Goal: Task Accomplishment & Management: Manage account settings

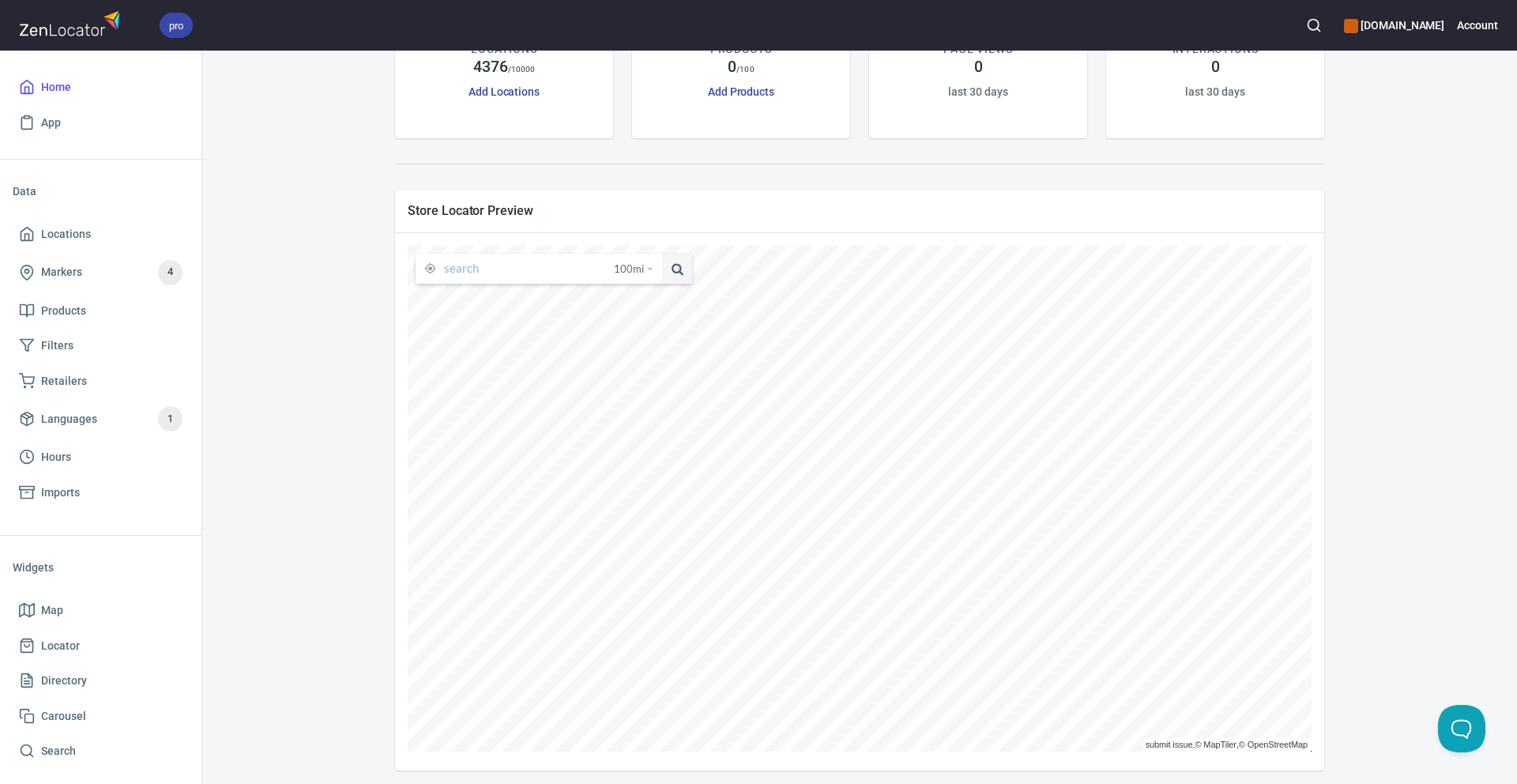
scroll to position [147, 0]
click at [290, 306] on div "[DOMAIN_NAME] Embed Map LOCATIONS 4376 / 10000 Add Locations PRODUCTS 0 / 100 A…" at bounding box center [860, 349] width 1277 height 851
click at [276, 300] on div "[DOMAIN_NAME] Embed Map LOCATIONS 4376 / 10000 Add Locations PRODUCTS 0 / 100 A…" at bounding box center [860, 339] width 1277 height 851
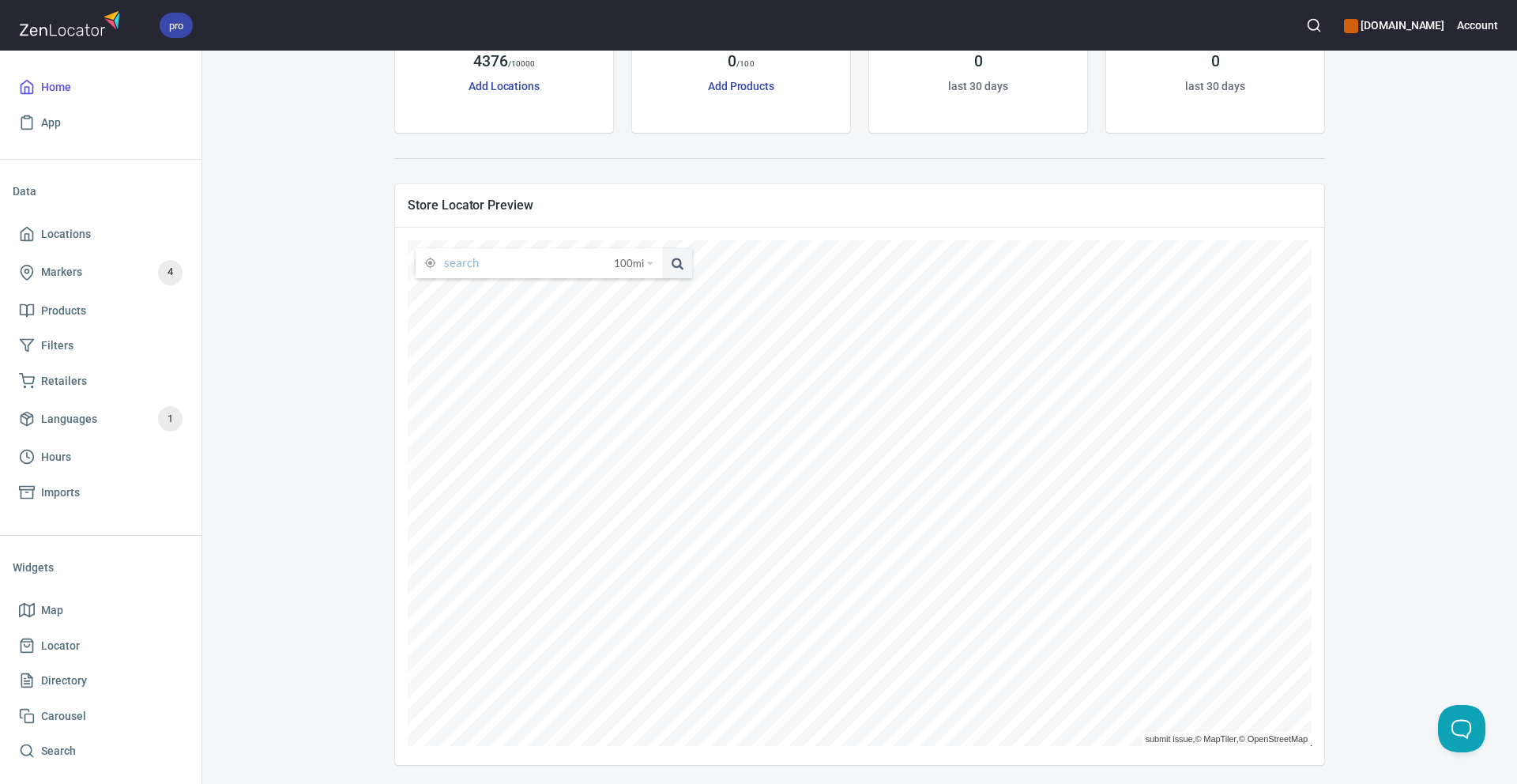
click at [276, 300] on div "[DOMAIN_NAME] Embed Map LOCATIONS 4376 / 10000 Add Locations PRODUCTS 0 / 100 A…" at bounding box center [860, 339] width 1277 height 851
click at [275, 301] on div "[DOMAIN_NAME] Embed Map LOCATIONS 4376 / 10000 Add Locations PRODUCTS 0 / 100 A…" at bounding box center [860, 339] width 1277 height 851
click at [242, 239] on div "[DOMAIN_NAME] Embed Map LOCATIONS 4376 / 10000 Add Locations PRODUCTS 0 / 100 A…" at bounding box center [860, 339] width 1277 height 851
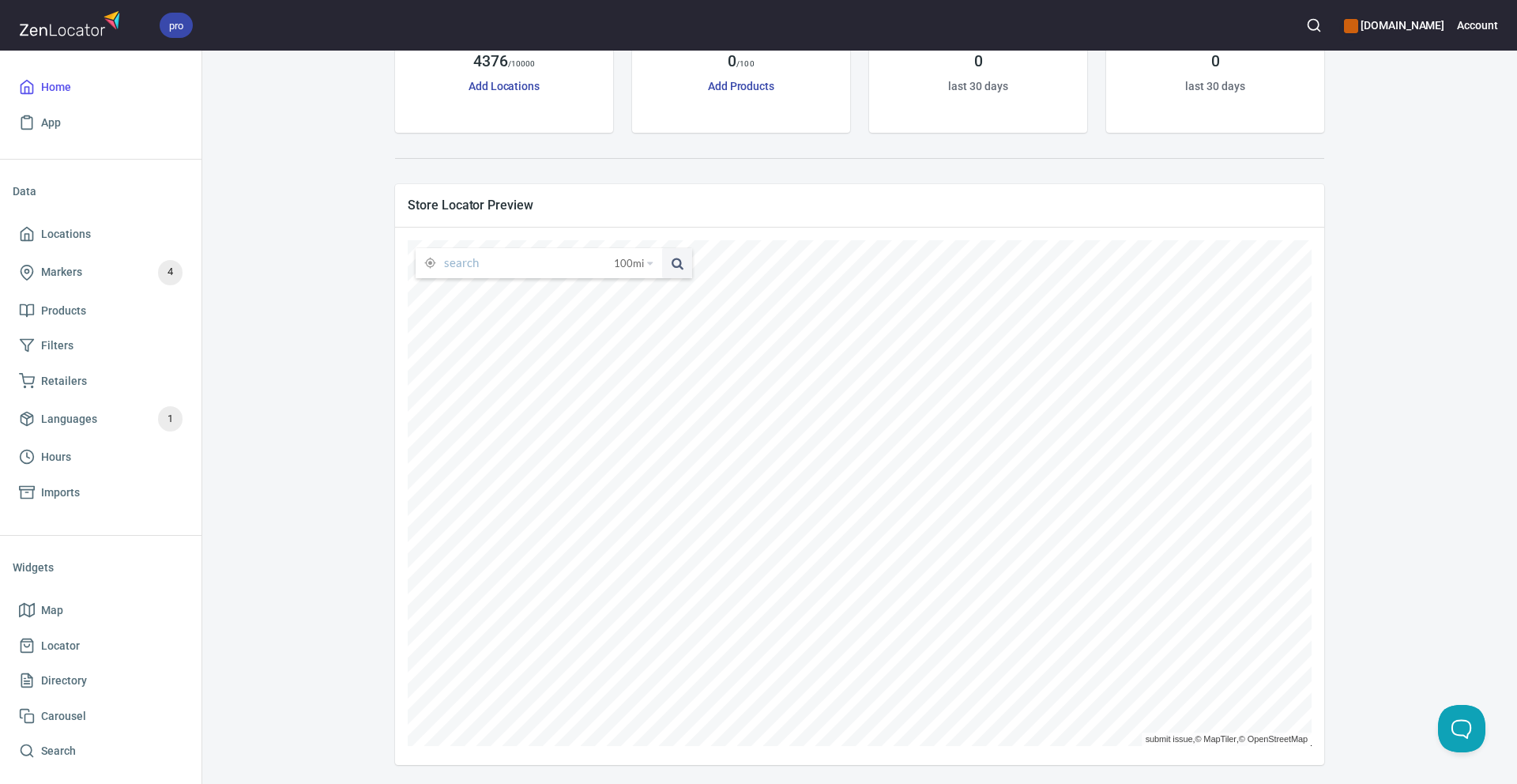
click at [303, 481] on div "[DOMAIN_NAME] Embed Map LOCATIONS 4376 / 10000 Add Locations PRODUCTS 0 / 100 A…" at bounding box center [860, 339] width 1277 height 851
click at [300, 493] on div "[DOMAIN_NAME] Embed Map LOCATIONS 4376 / 10000 Add Locations PRODUCTS 0 / 100 A…" at bounding box center [860, 339] width 1277 height 851
click at [332, 441] on div "[DOMAIN_NAME] Embed Map LOCATIONS 4376 / 10000 Add Locations PRODUCTS 0 / 100 A…" at bounding box center [860, 339] width 1277 height 851
drag, startPoint x: 1431, startPoint y: 170, endPoint x: 1425, endPoint y: 177, distance: 9.2
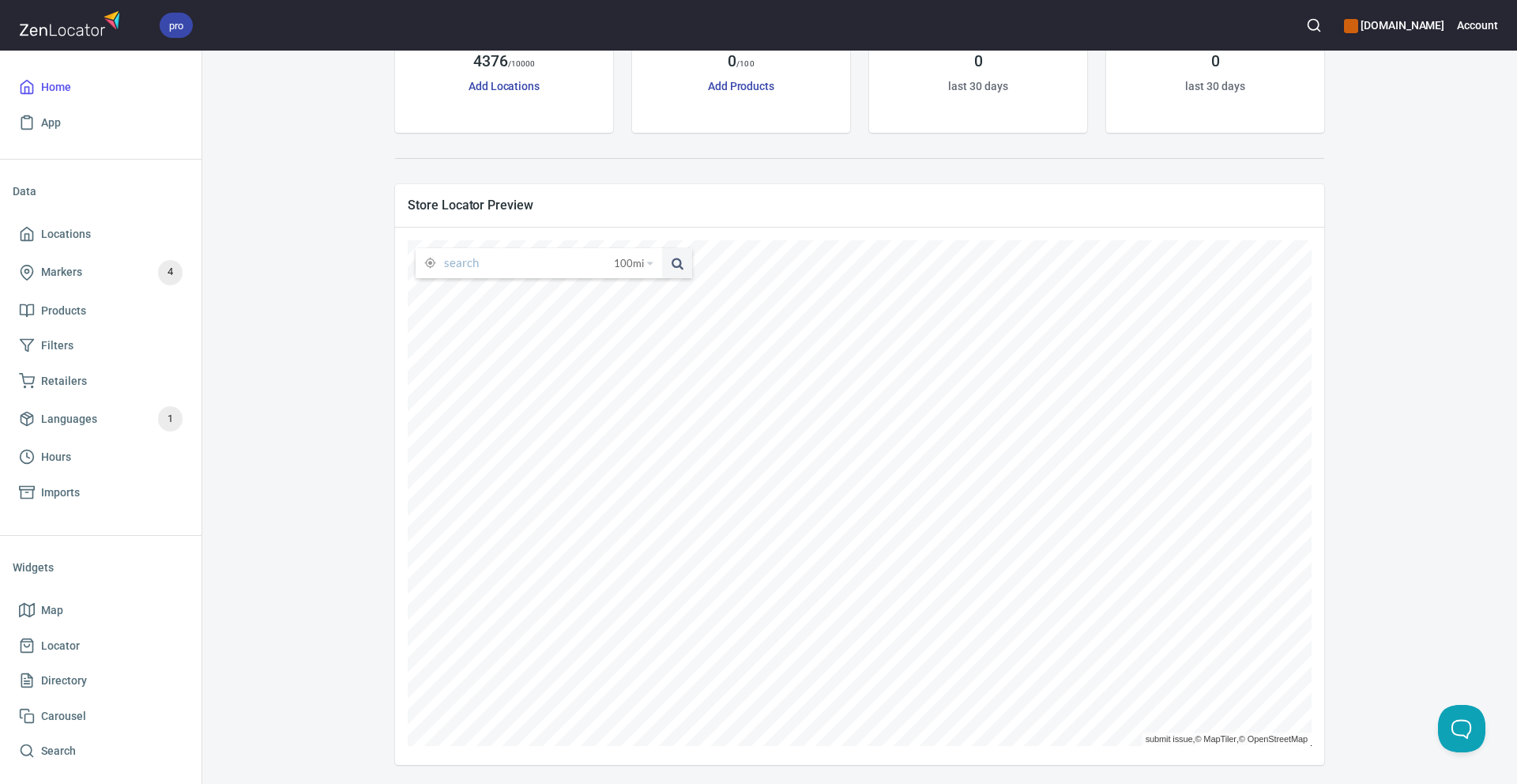
click at [1431, 170] on div "[DOMAIN_NAME] Embed Map LOCATIONS 4376 / 10000 Add Locations PRODUCTS 0 / 100 A…" at bounding box center [860, 339] width 1277 height 851
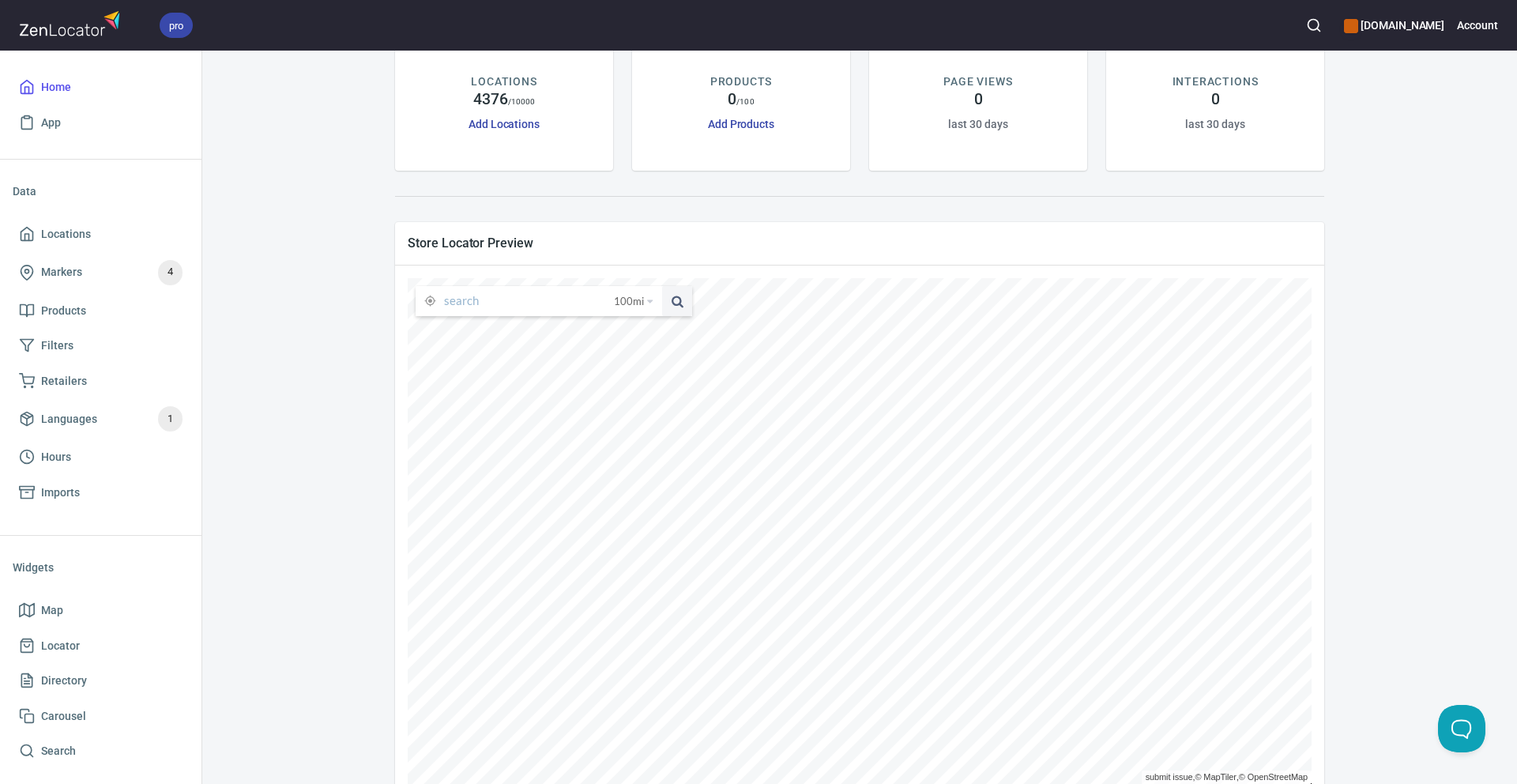
scroll to position [0, 0]
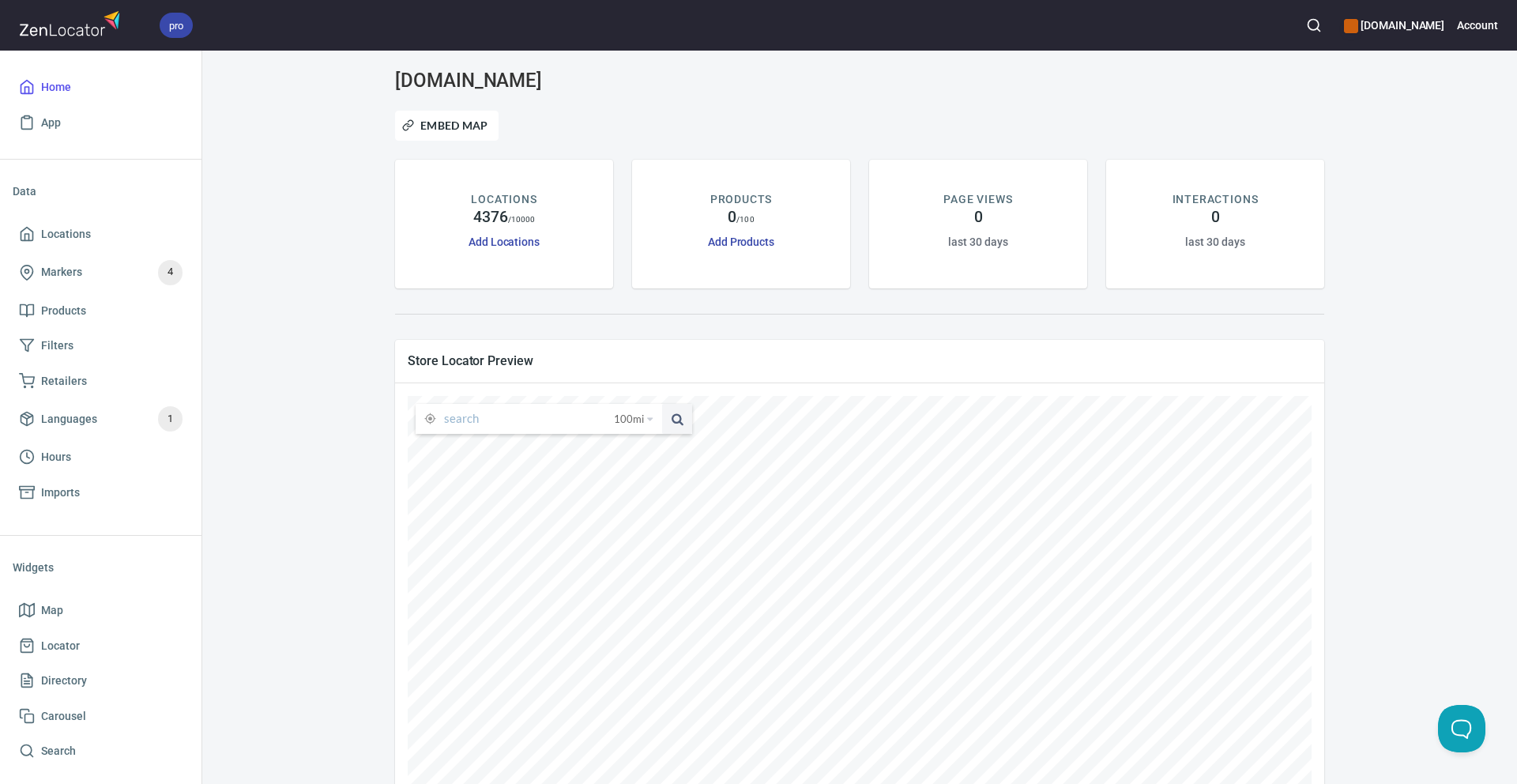
click at [1396, 195] on div "[DOMAIN_NAME] Embed Map LOCATIONS 4376 / 10000 Add Locations PRODUCTS 0 / 100 A…" at bounding box center [860, 495] width 1277 height 851
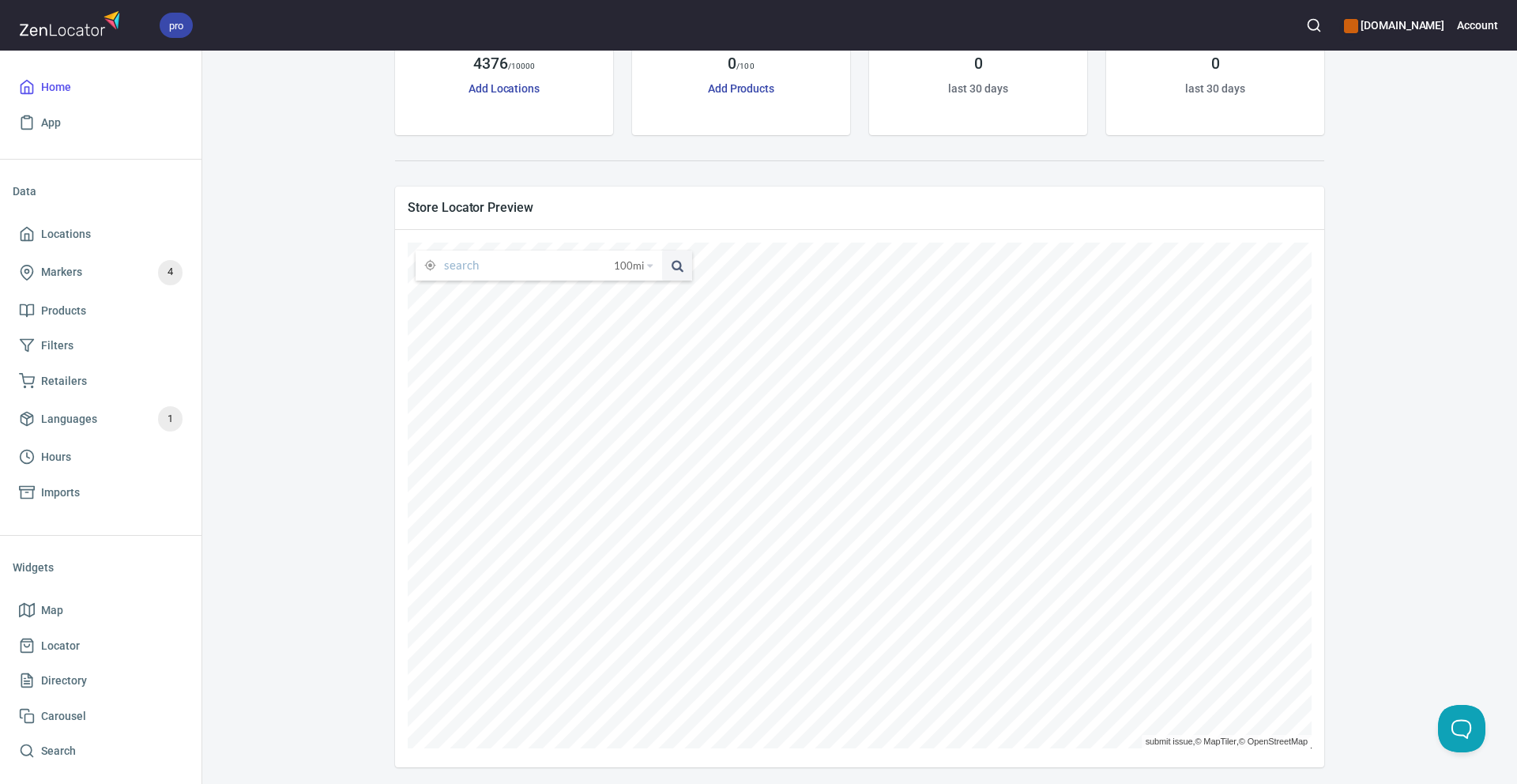
scroll to position [155, 0]
click at [368, 290] on div "[DOMAIN_NAME] Embed Map LOCATIONS 4376 / 10000 Add Locations PRODUCTS 0 / 100 A…" at bounding box center [860, 339] width 1277 height 851
click at [530, 442] on icon at bounding box center [525, 440] width 10 height 10
click at [432, 493] on icon at bounding box center [427, 496] width 10 height 10
click at [417, 411] on icon at bounding box center [409, 412] width 15 height 15
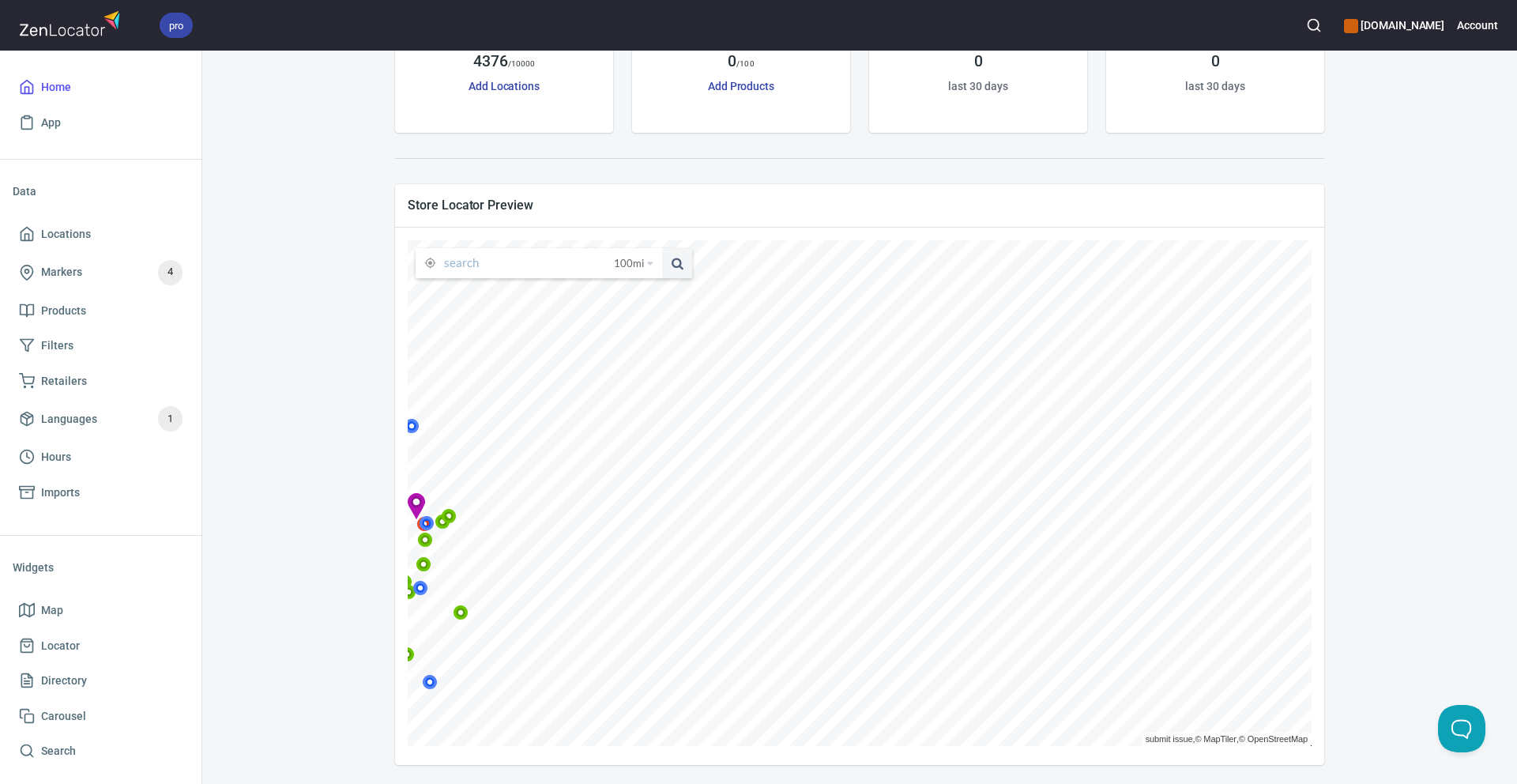
click at [434, 524] on icon at bounding box center [426, 523] width 15 height 15
click at [420, 507] on icon at bounding box center [412, 501] width 15 height 15
click at [865, 191] on div "Store Locator Preview" at bounding box center [859, 204] width 929 height 41
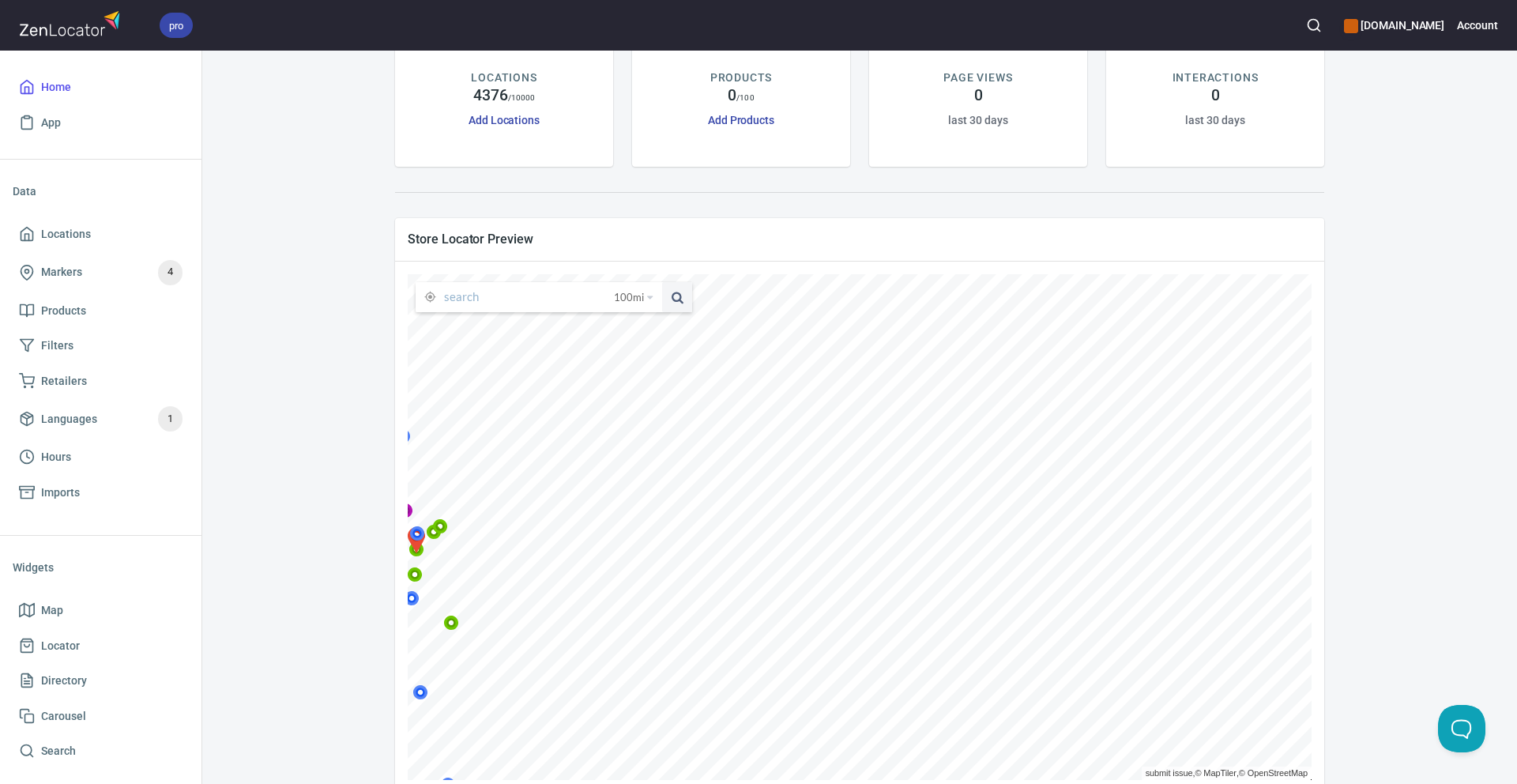
scroll to position [0, 0]
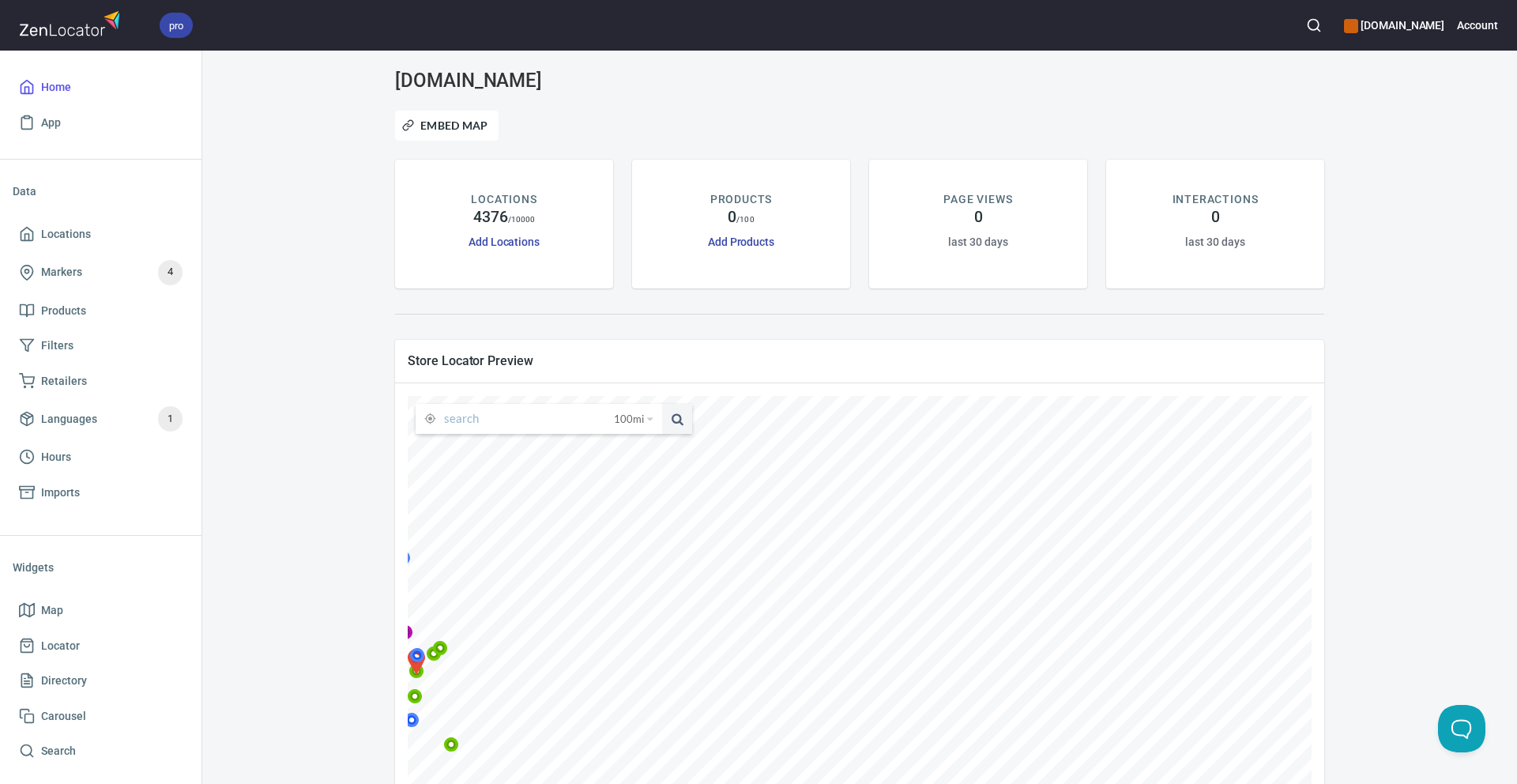
click at [743, 120] on div "Embed Map" at bounding box center [860, 125] width 948 height 49
click at [334, 192] on div "[DOMAIN_NAME] Embed Map LOCATIONS 4376 / 10000 Add Locations PRODUCTS 0 / 100 A…" at bounding box center [860, 495] width 1277 height 851
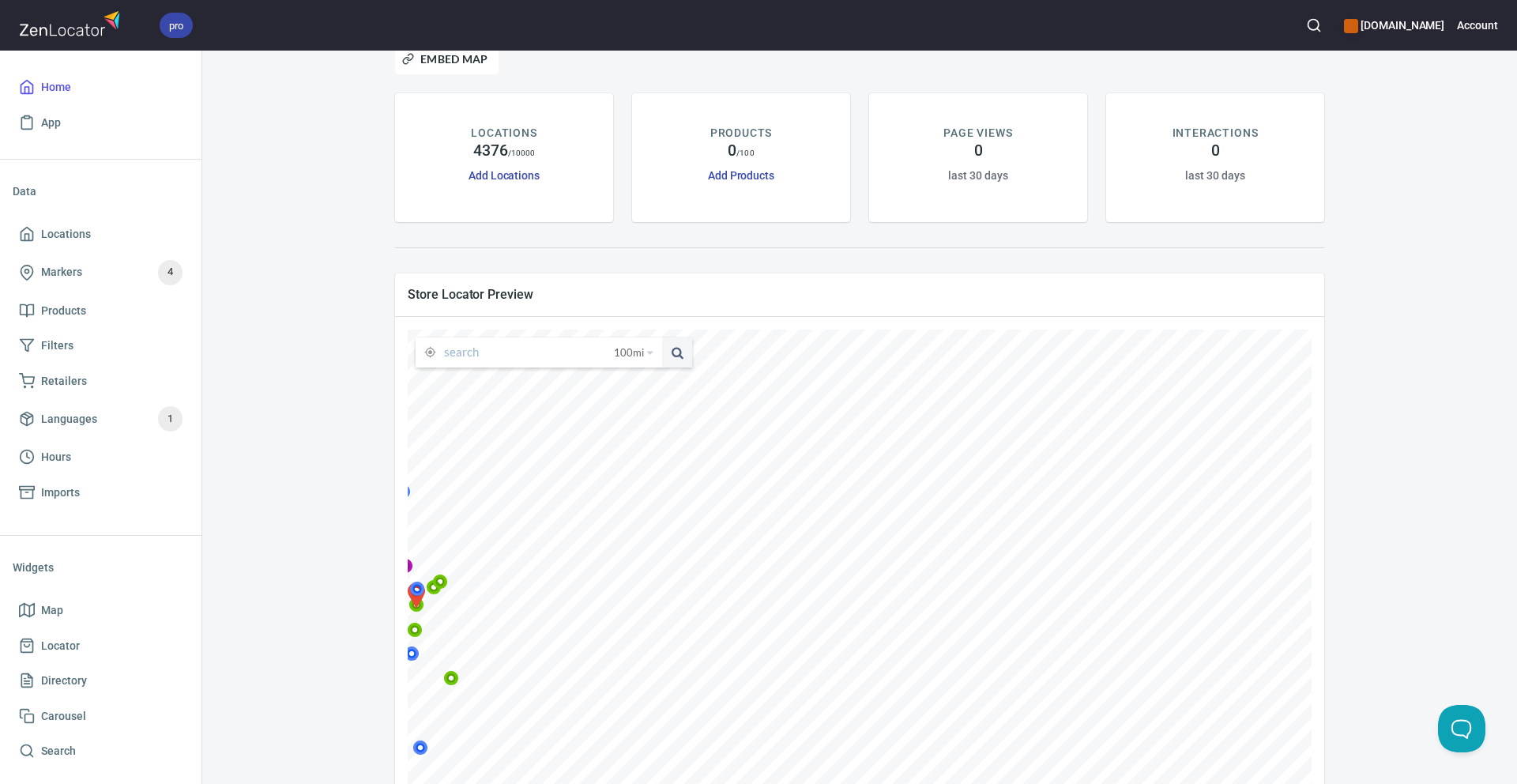
scroll to position [155, 0]
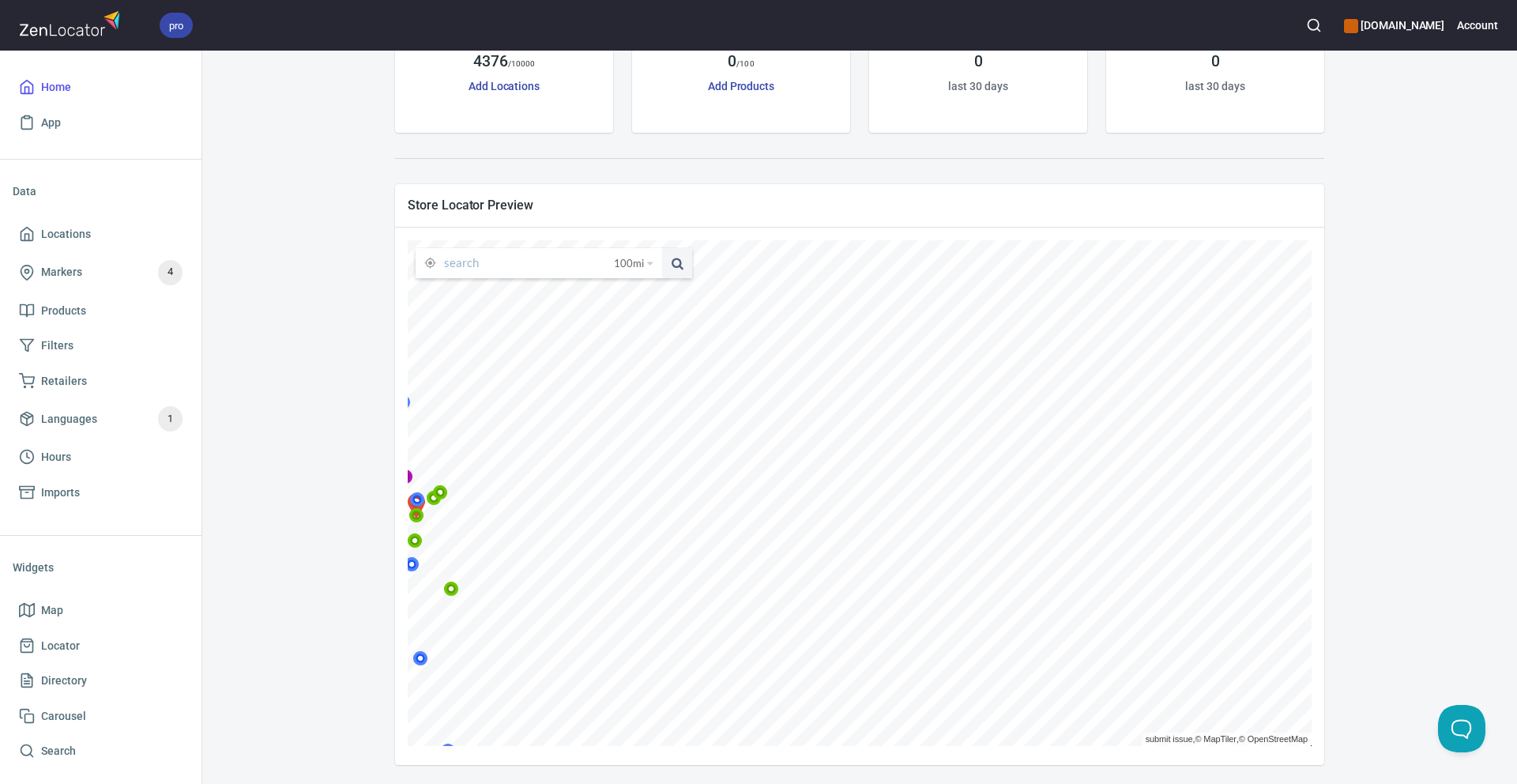
click at [419, 566] on icon at bounding box center [411, 564] width 15 height 15
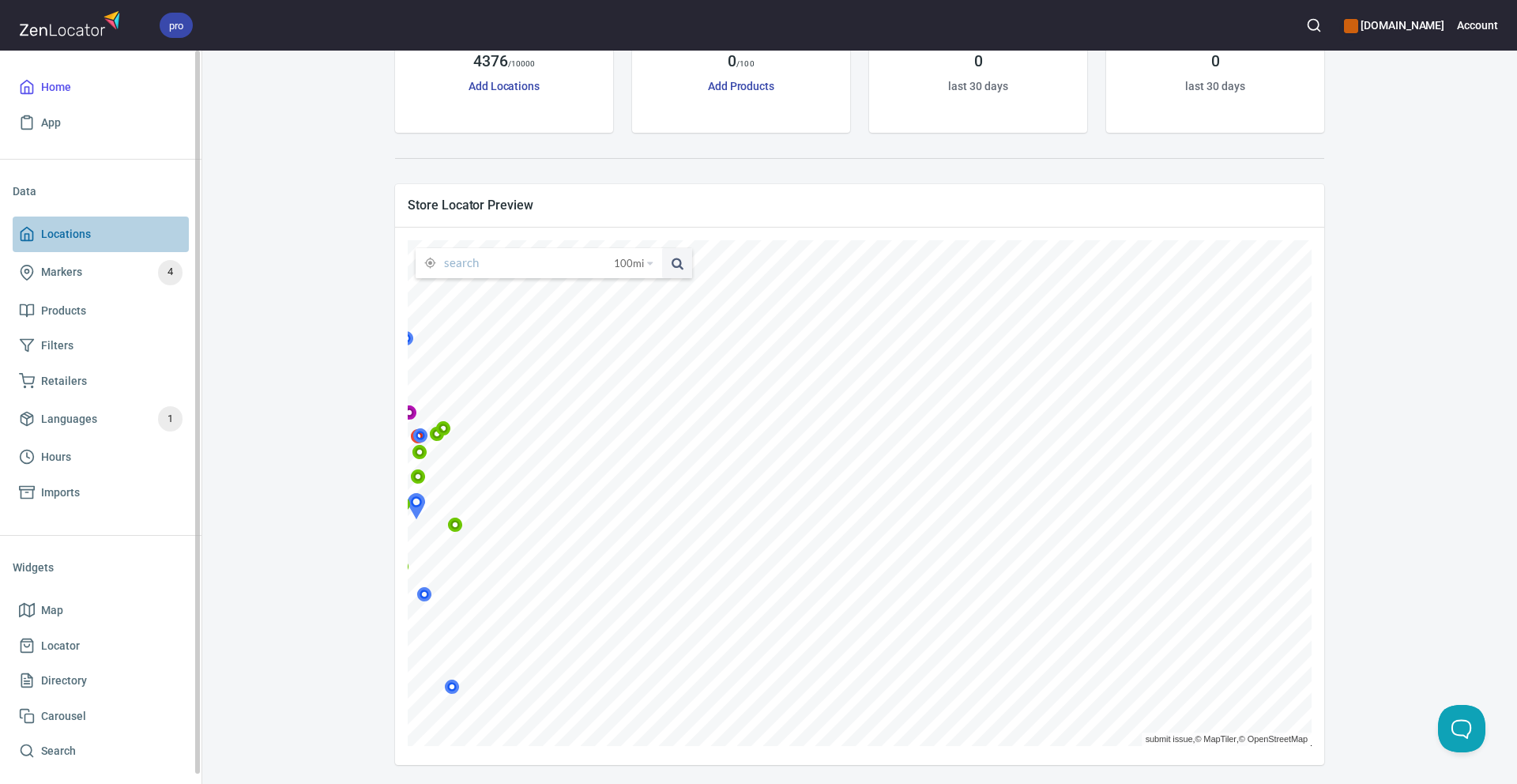
click at [87, 237] on span "Locations" at bounding box center [66, 234] width 49 height 19
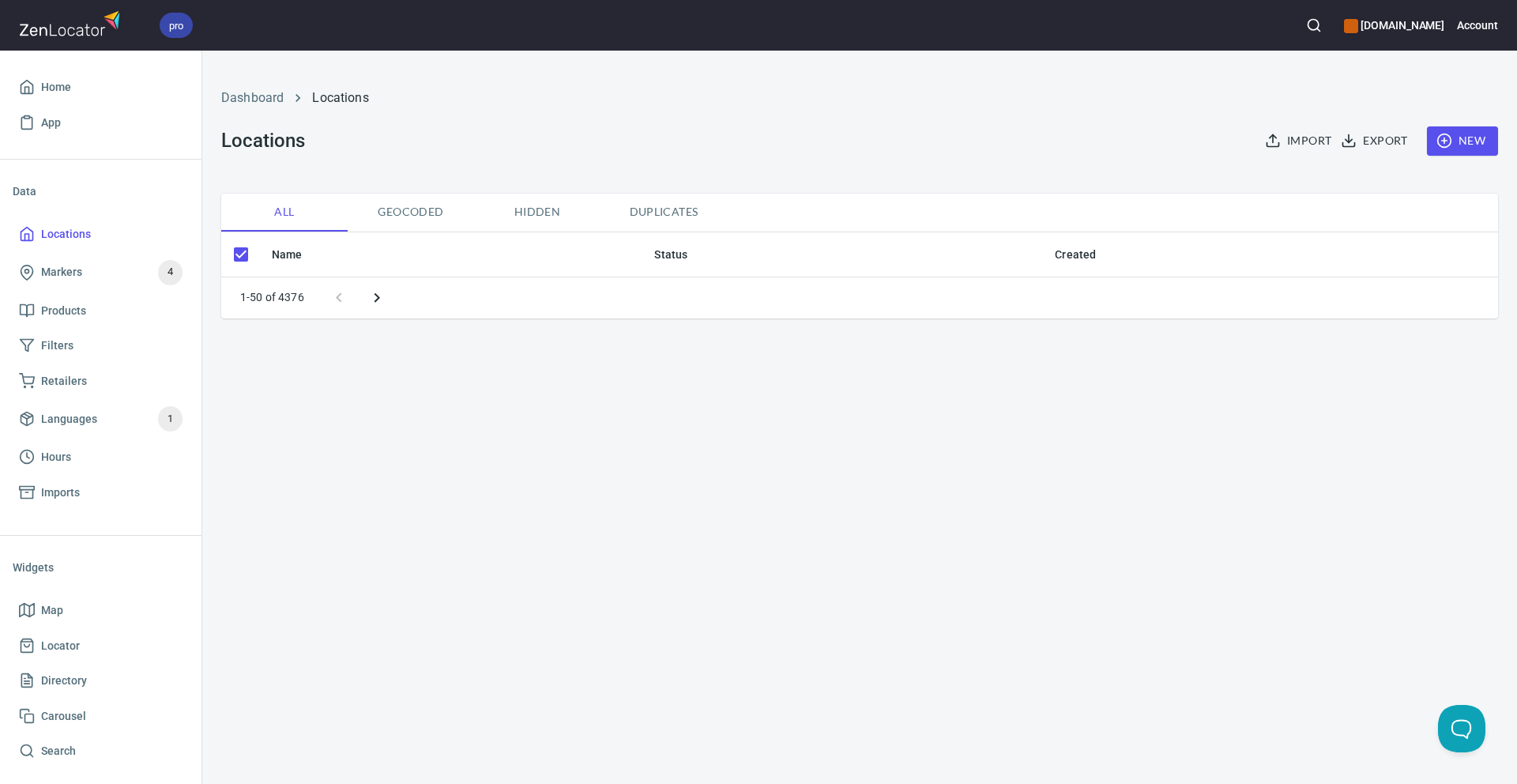
checkbox input "false"
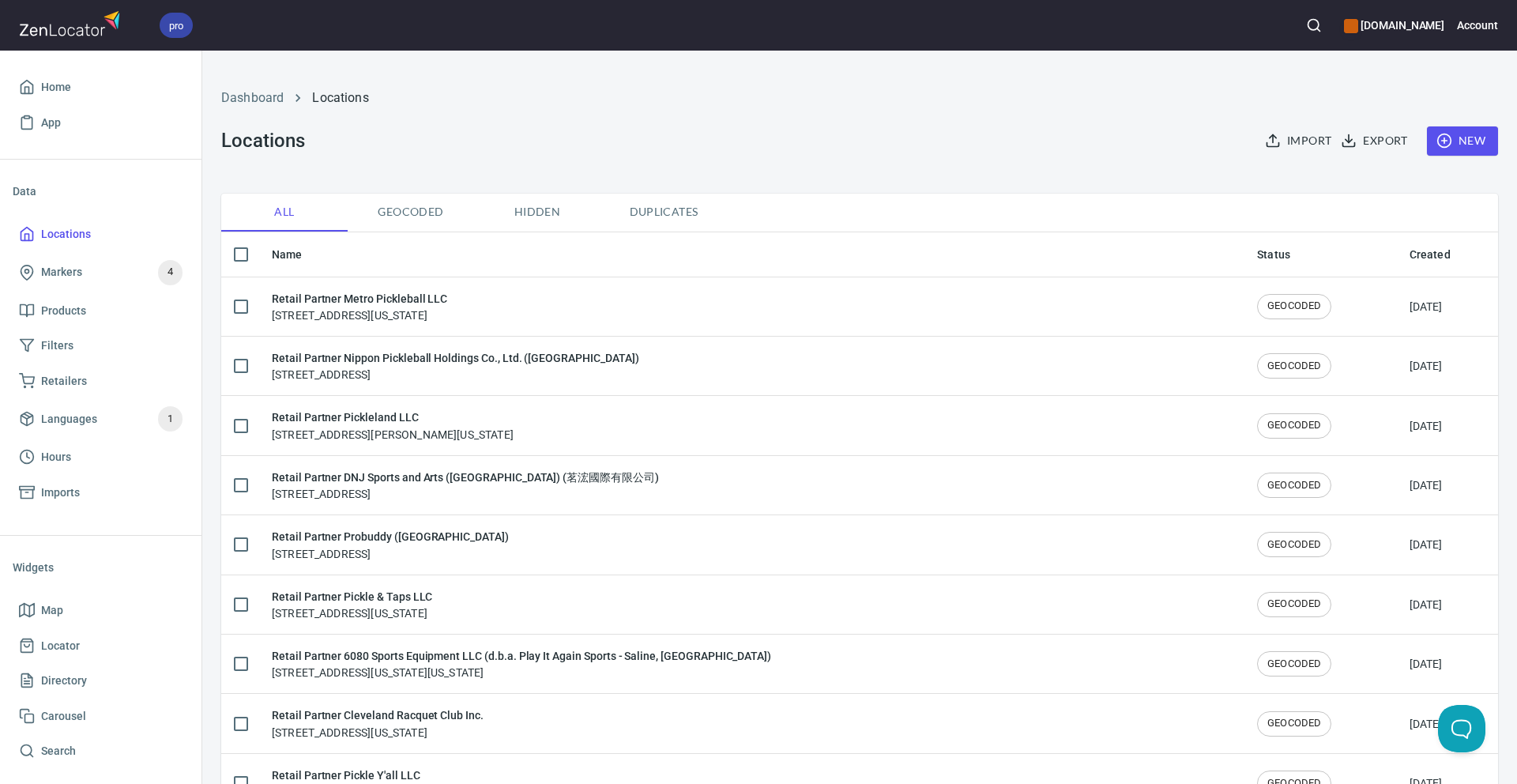
click at [711, 147] on div "Dashboard Locations Locations Import Export New" at bounding box center [860, 122] width 1296 height 124
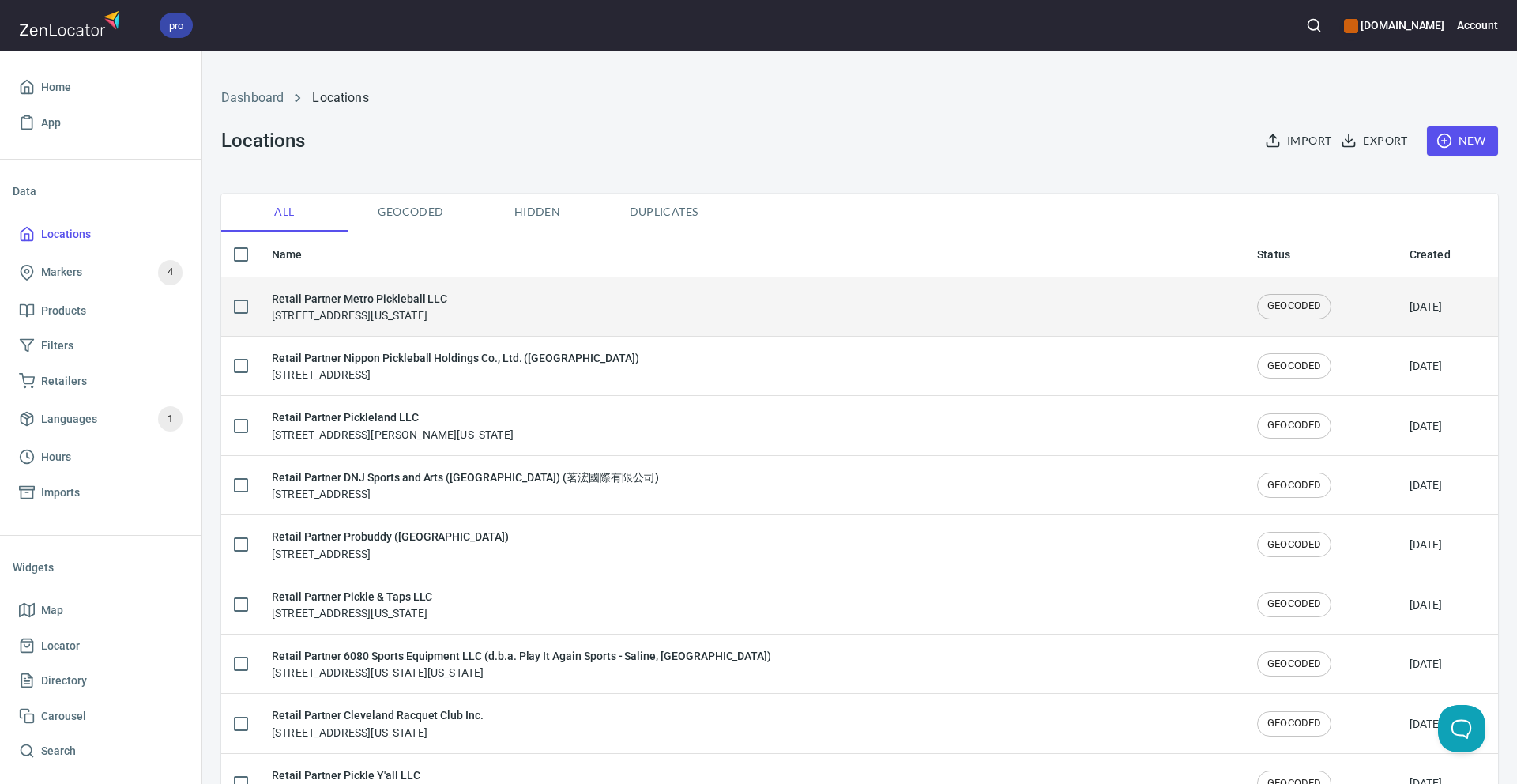
click at [1258, 312] on span "GEOCODED" at bounding box center [1294, 305] width 72 height 15
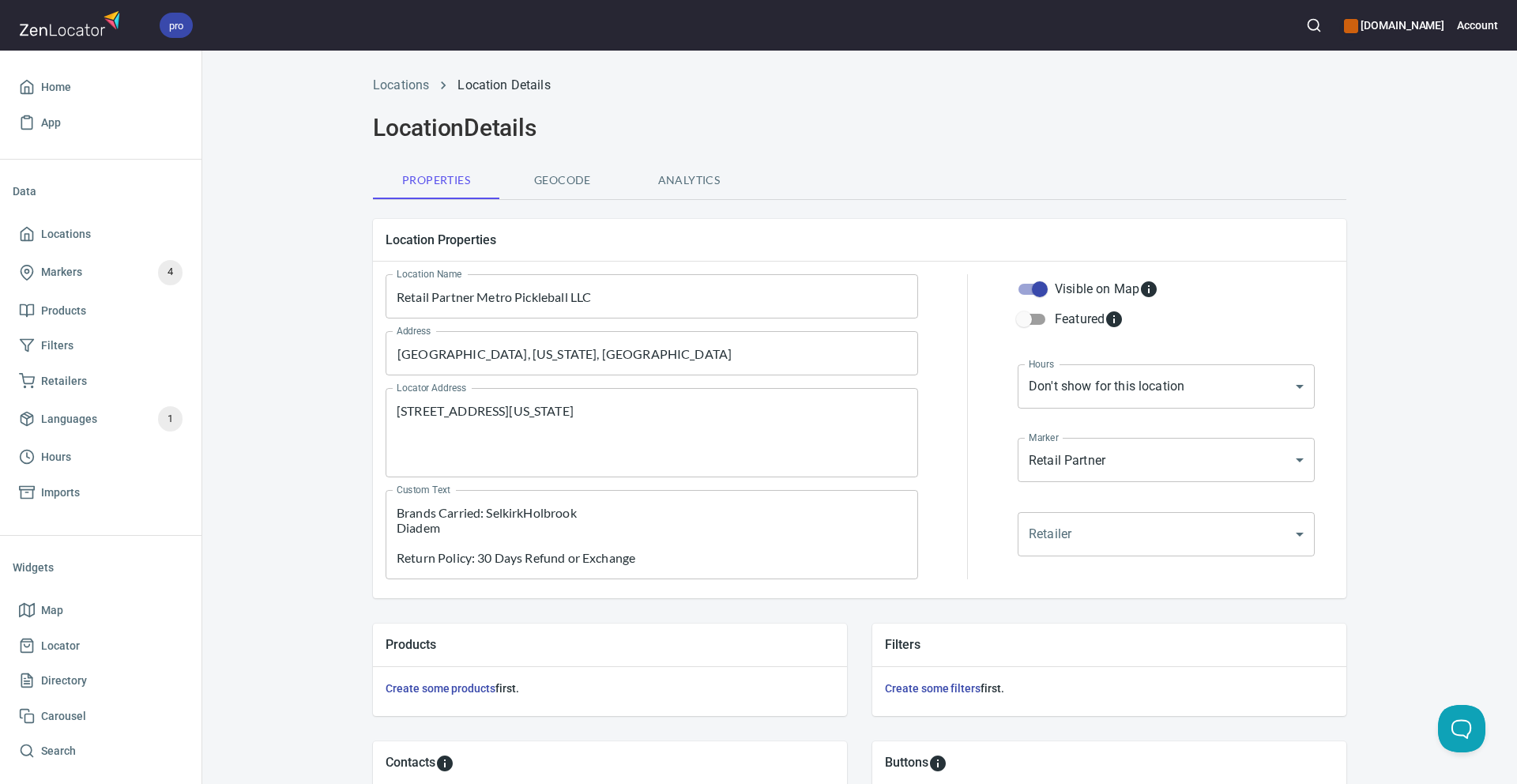
click at [851, 194] on div "Properties Geocode Analytics" at bounding box center [859, 180] width 973 height 38
click at [560, 215] on div "Location Properties Location Name Retail Partner Metro Pickleball LLC Location …" at bounding box center [859, 409] width 999 height 404
click at [560, 185] on span "Geocode" at bounding box center [562, 180] width 108 height 19
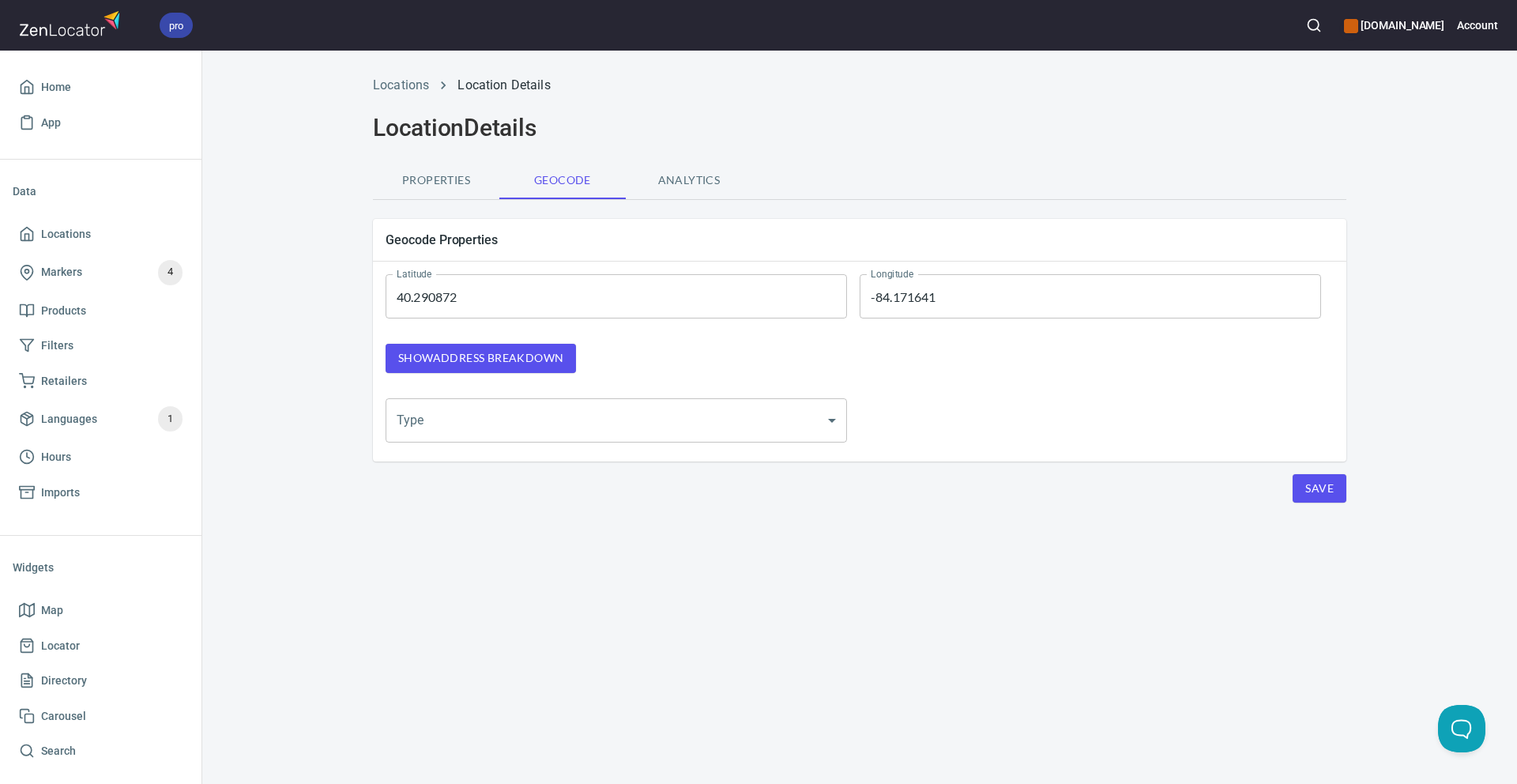
click at [553, 215] on div "Geocode Properties Latitude 40.290872 Latitude Longitude -84.171641 Longitude S…" at bounding box center [859, 340] width 999 height 268
click at [555, 219] on div "Geocode Properties" at bounding box center [859, 239] width 973 height 41
click at [632, 85] on ol "Locations Location Details" at bounding box center [859, 85] width 973 height 19
click at [624, 99] on div "Locations Location Details" at bounding box center [860, 85] width 992 height 38
click at [770, 69] on div "Locations Location Details" at bounding box center [860, 85] width 992 height 38
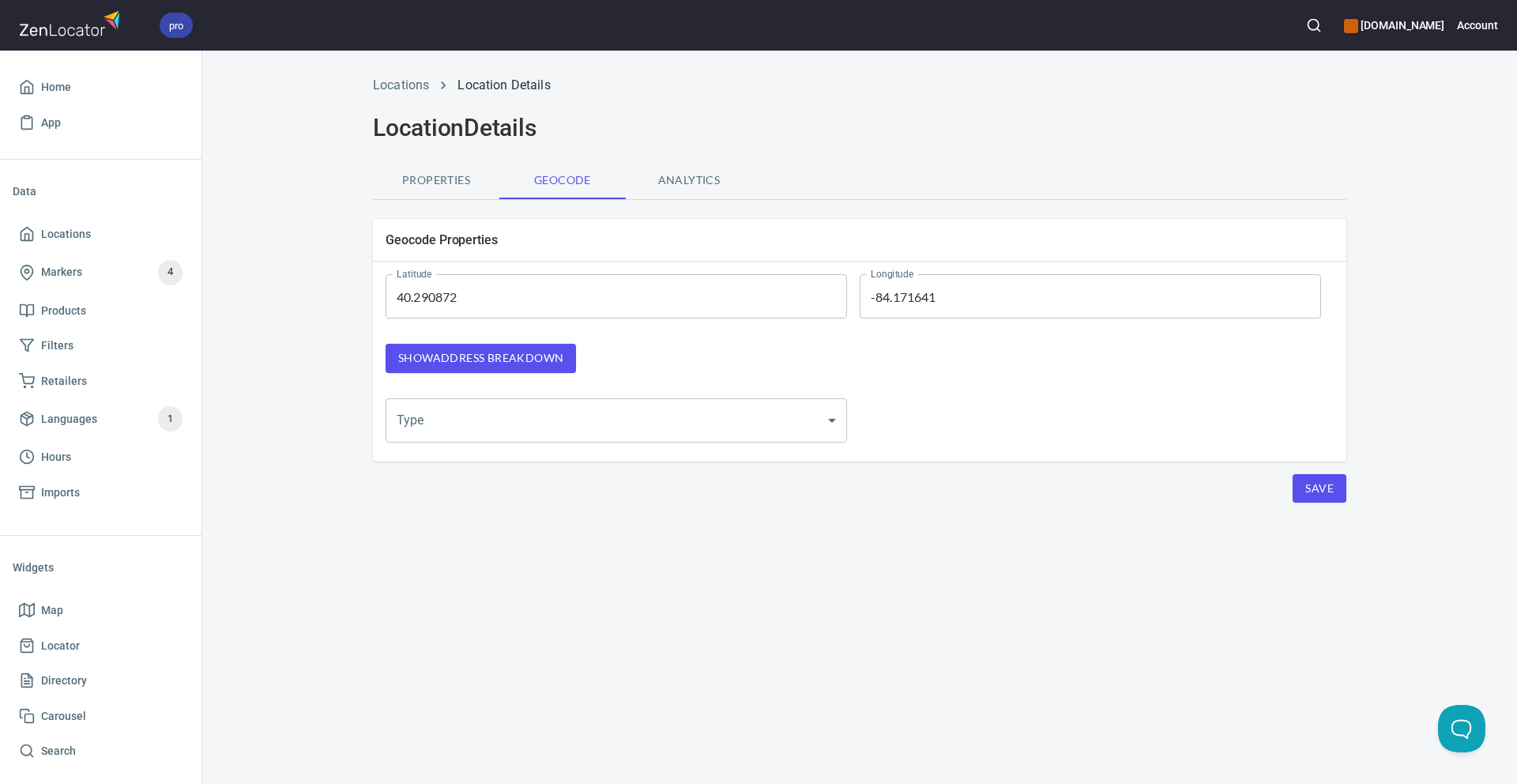
click at [755, 99] on div "Locations Location Details" at bounding box center [860, 85] width 992 height 38
click at [814, 117] on h2 "Location Details" at bounding box center [859, 128] width 973 height 28
click at [560, 351] on span "Show address breakdown" at bounding box center [480, 358] width 165 height 19
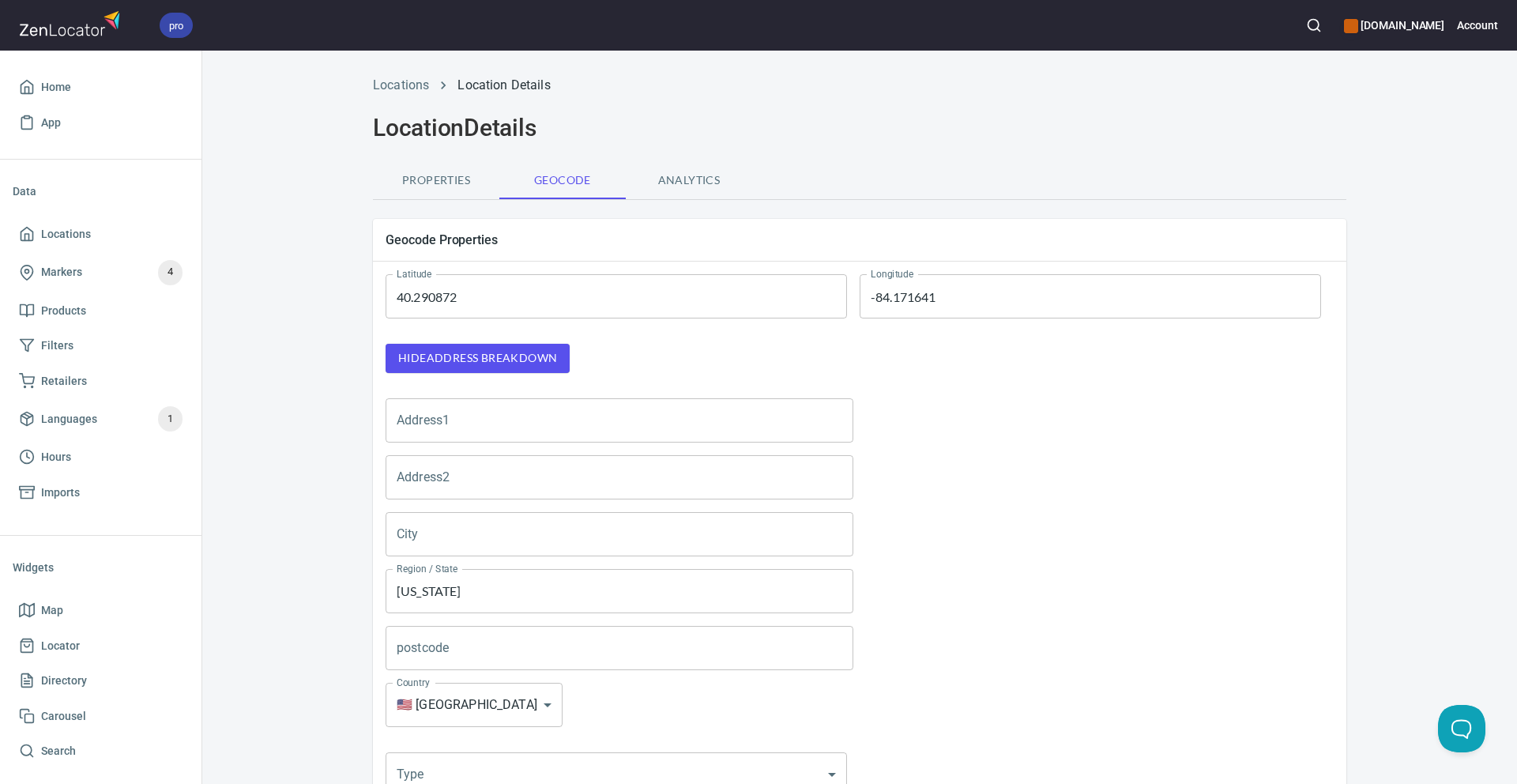
click at [560, 351] on button "Hide address breakdown" at bounding box center [478, 358] width 184 height 29
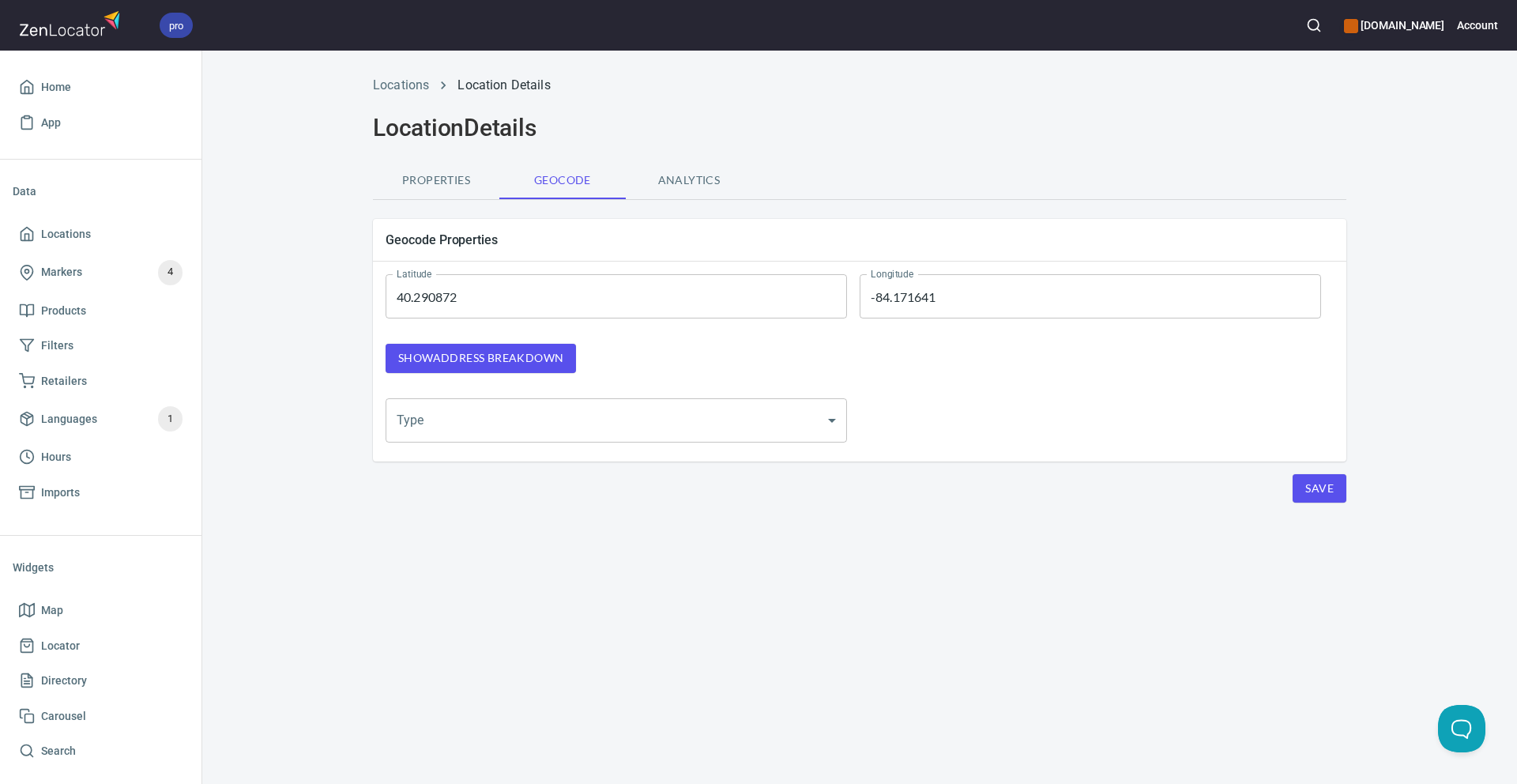
click at [560, 351] on span "Show address breakdown" at bounding box center [480, 358] width 165 height 19
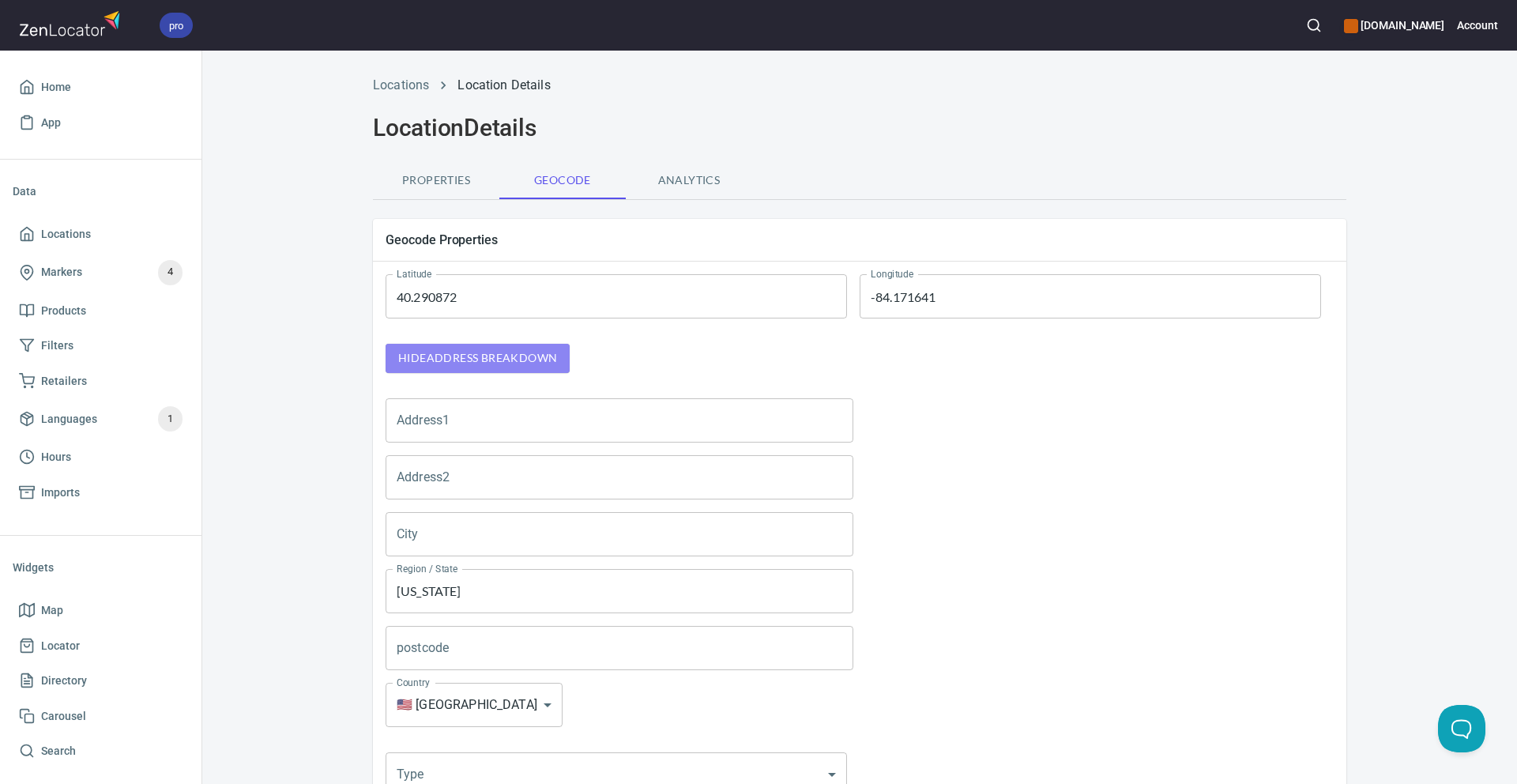
click at [560, 351] on button "Hide address breakdown" at bounding box center [478, 358] width 184 height 29
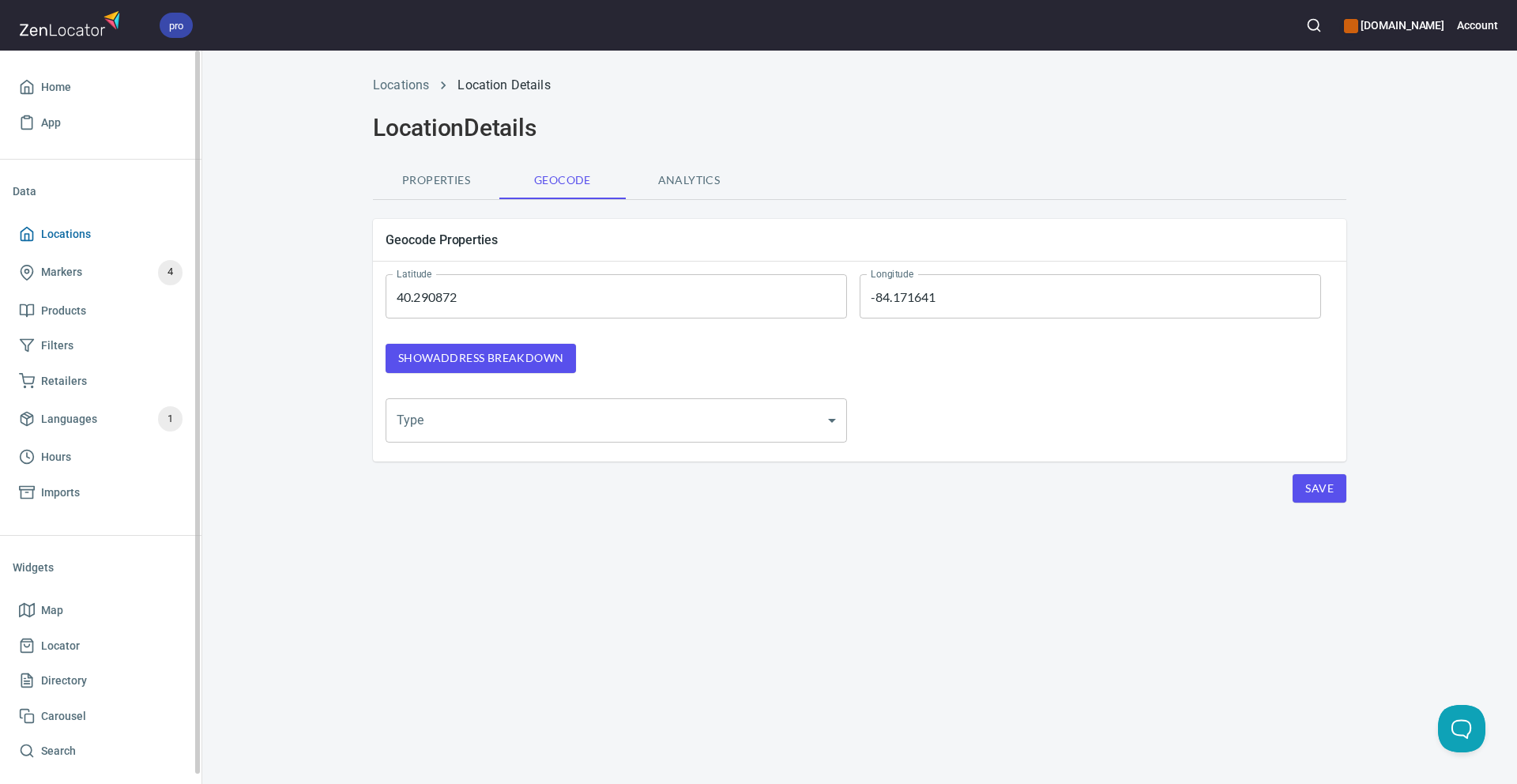
click at [37, 222] on link "Locations" at bounding box center [101, 234] width 177 height 35
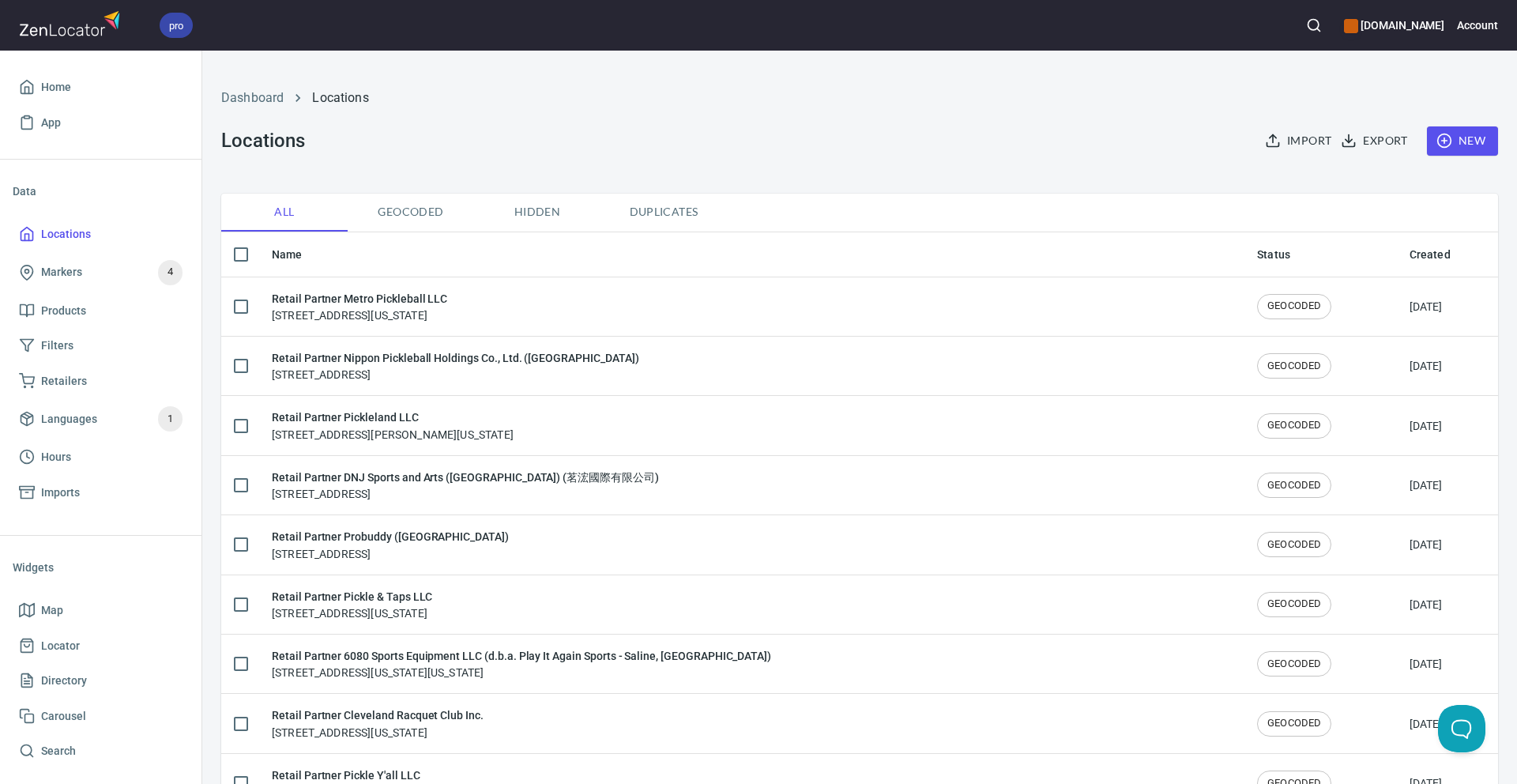
drag, startPoint x: 588, startPoint y: 147, endPoint x: 552, endPoint y: 162, distance: 39.0
click at [588, 147] on div "Dashboard Locations Locations Import Export New" at bounding box center [860, 122] width 1296 height 124
click at [96, 253] on link "Markers 4" at bounding box center [101, 272] width 177 height 41
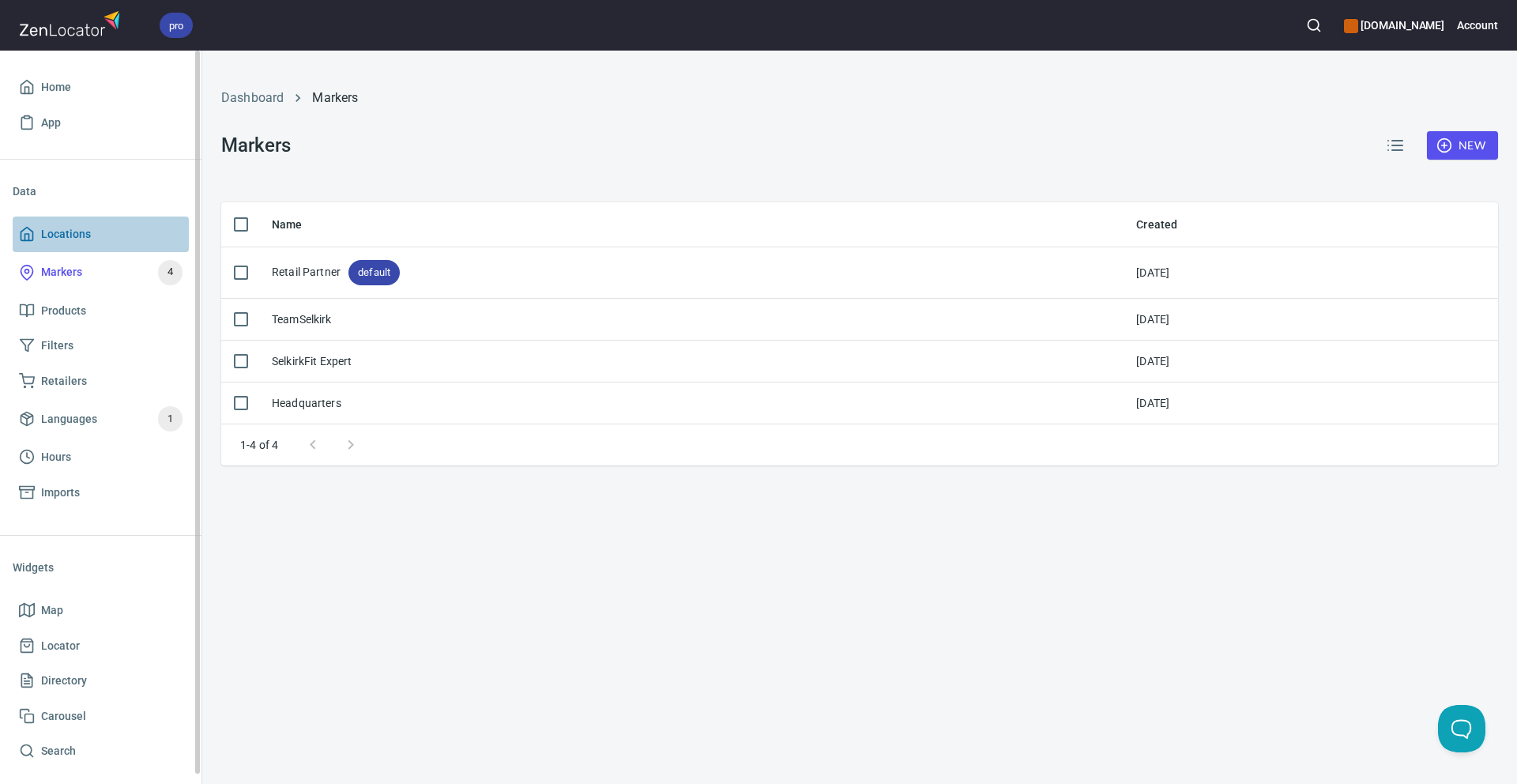
click at [94, 233] on span "Locations" at bounding box center [100, 234] width 163 height 19
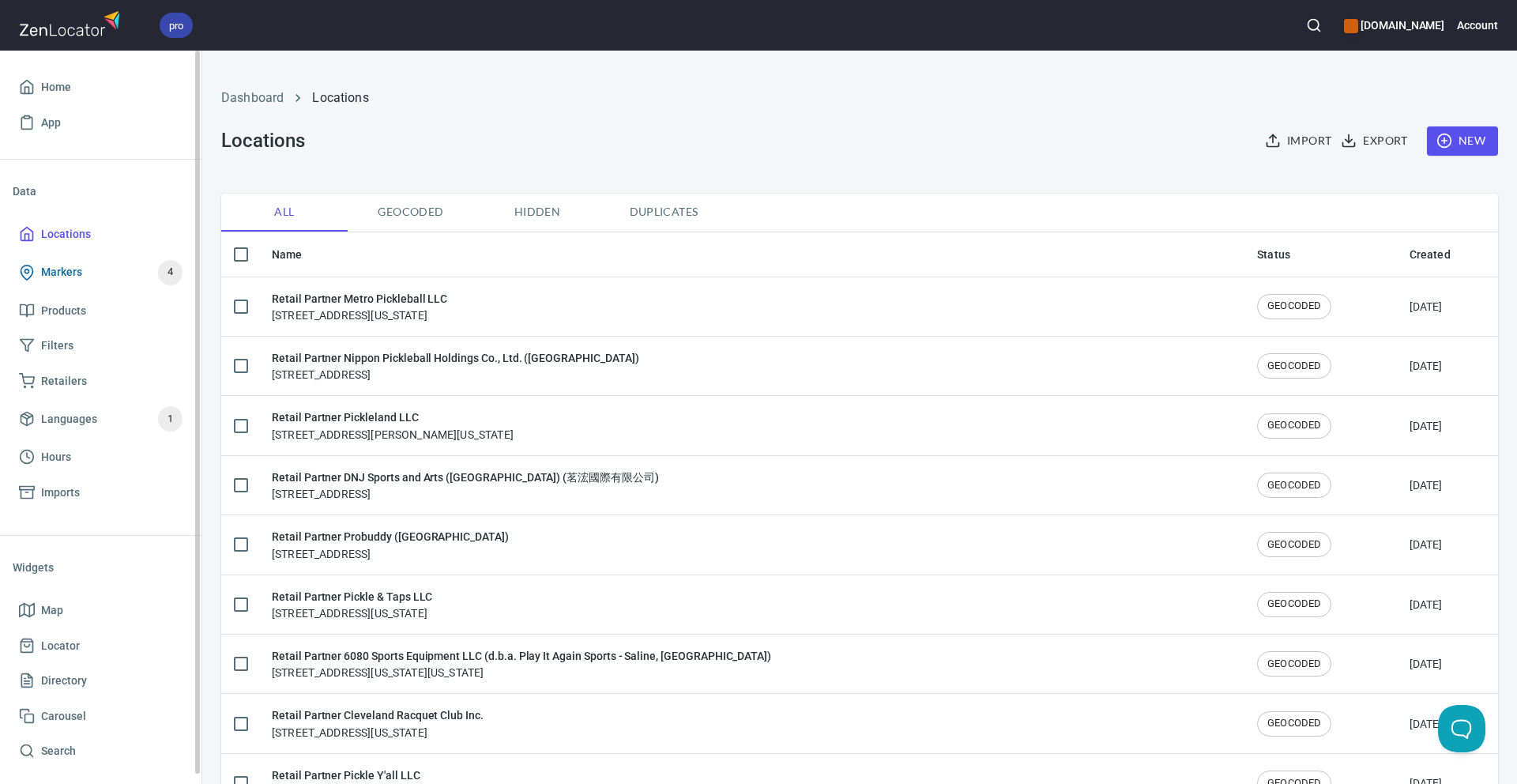
click at [108, 265] on span "Markers 4" at bounding box center [100, 272] width 163 height 26
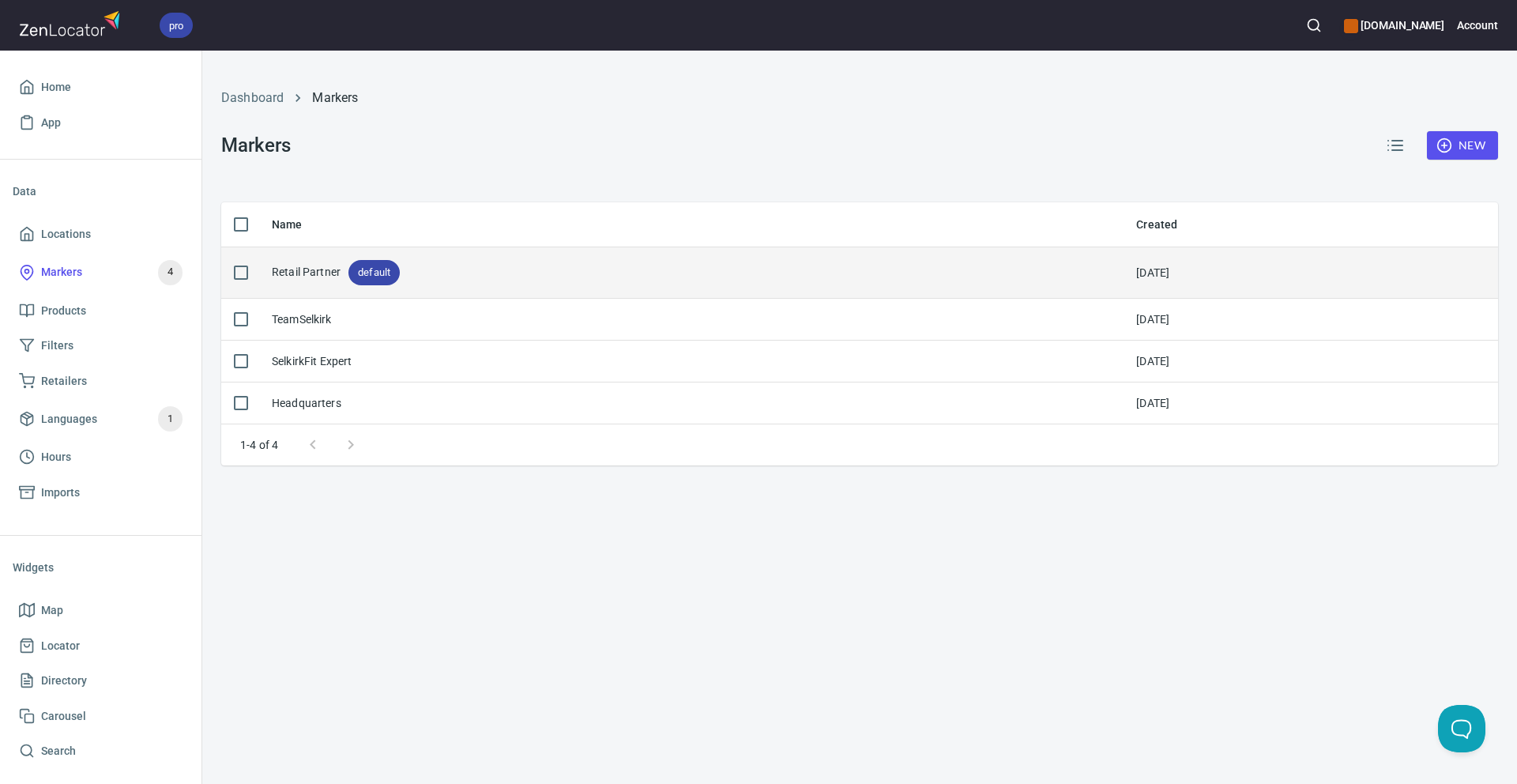
click at [403, 294] on td "Retail Partner default" at bounding box center [691, 273] width 864 height 51
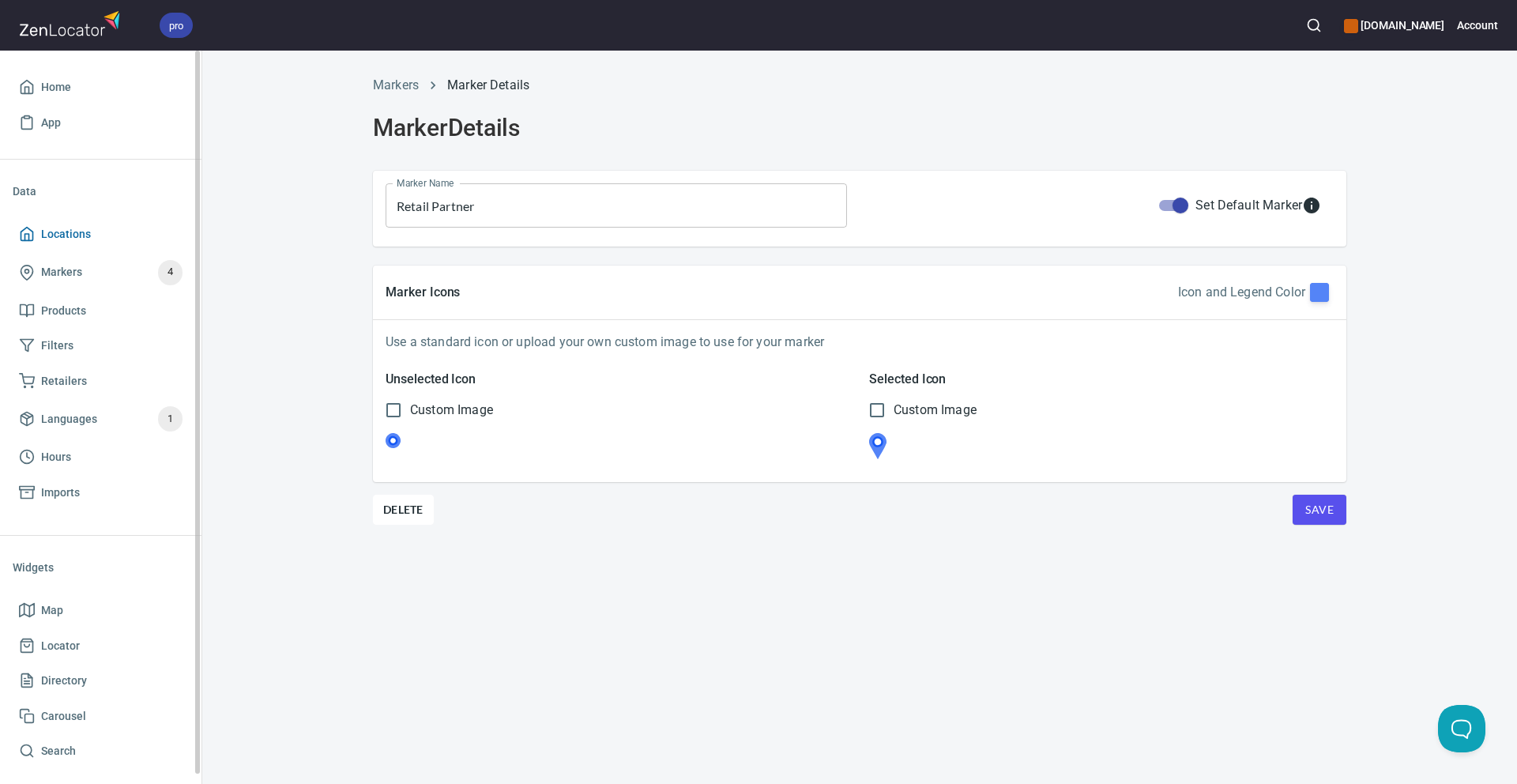
click at [87, 233] on span "Locations" at bounding box center [66, 234] width 49 height 19
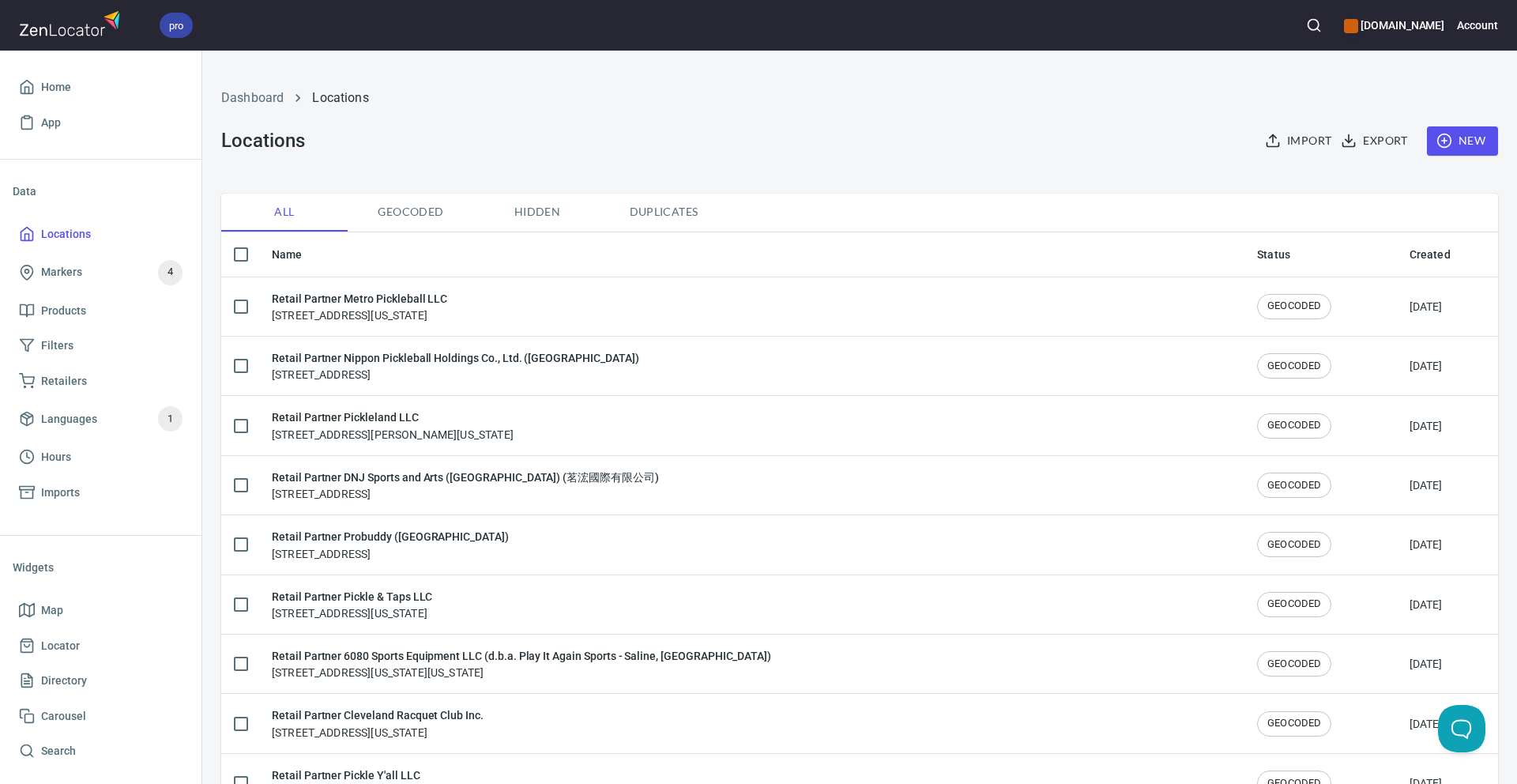
click at [456, 178] on div "Dashboard Locations Locations Import Export New" at bounding box center [860, 122] width 1296 height 124
click at [620, 108] on div "Dashboard Locations" at bounding box center [860, 97] width 1296 height 38
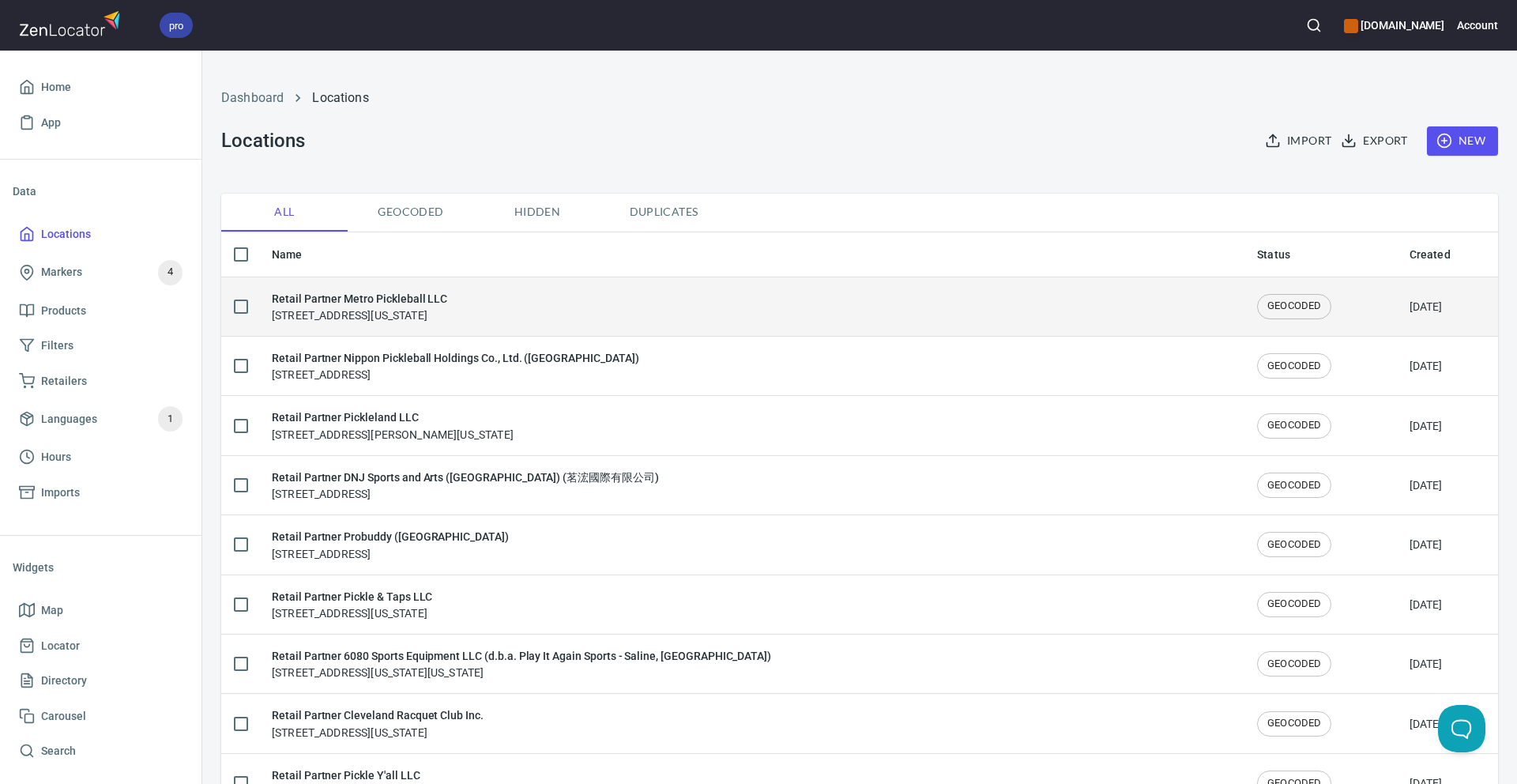
click at [447, 297] on h6 "Retail Partner Metro Pickleball LLC" at bounding box center [359, 298] width 176 height 18
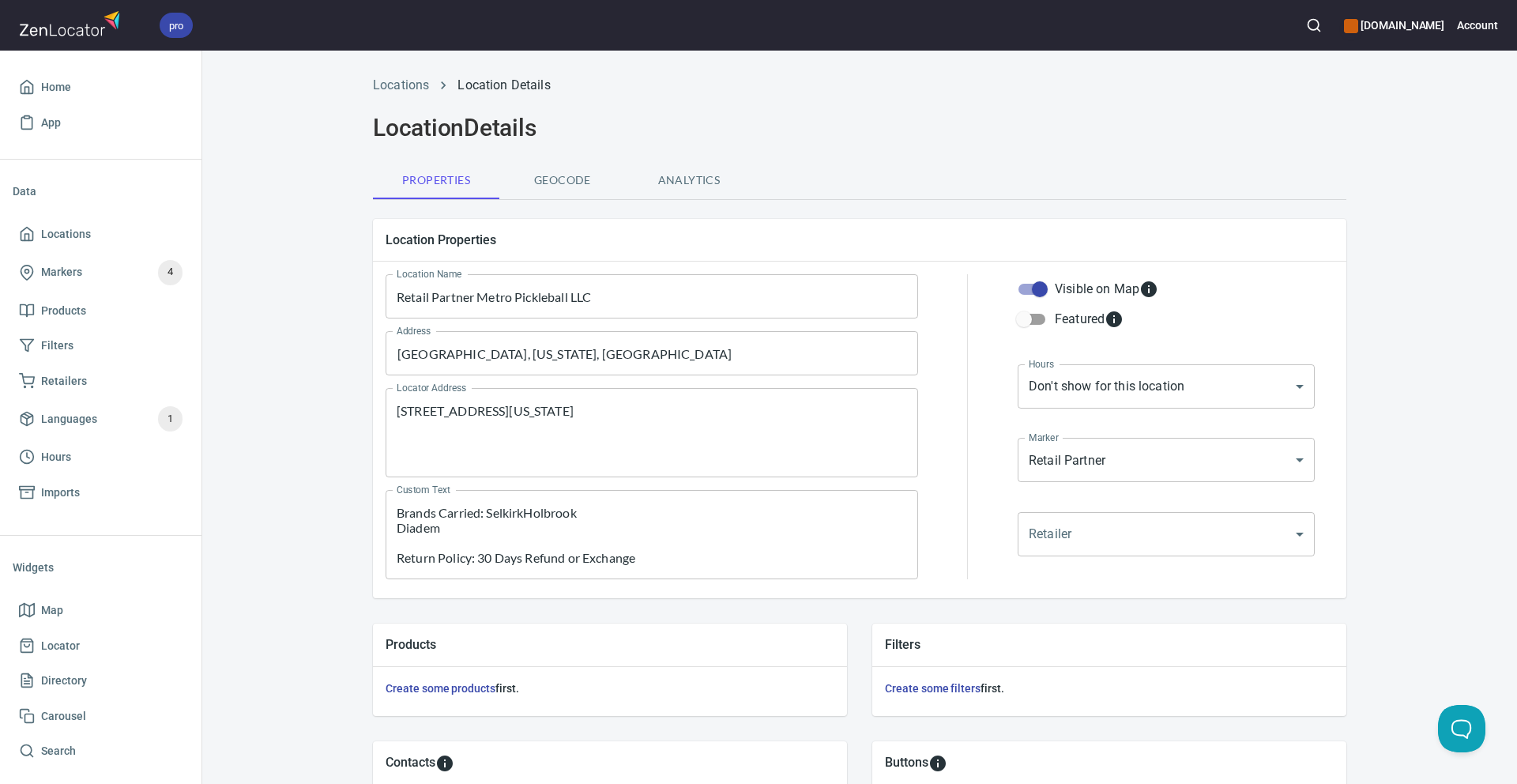
click at [357, 155] on div "Locations Location Details Location Details Properties Geocode Analytics Locati…" at bounding box center [859, 592] width 1011 height 1052
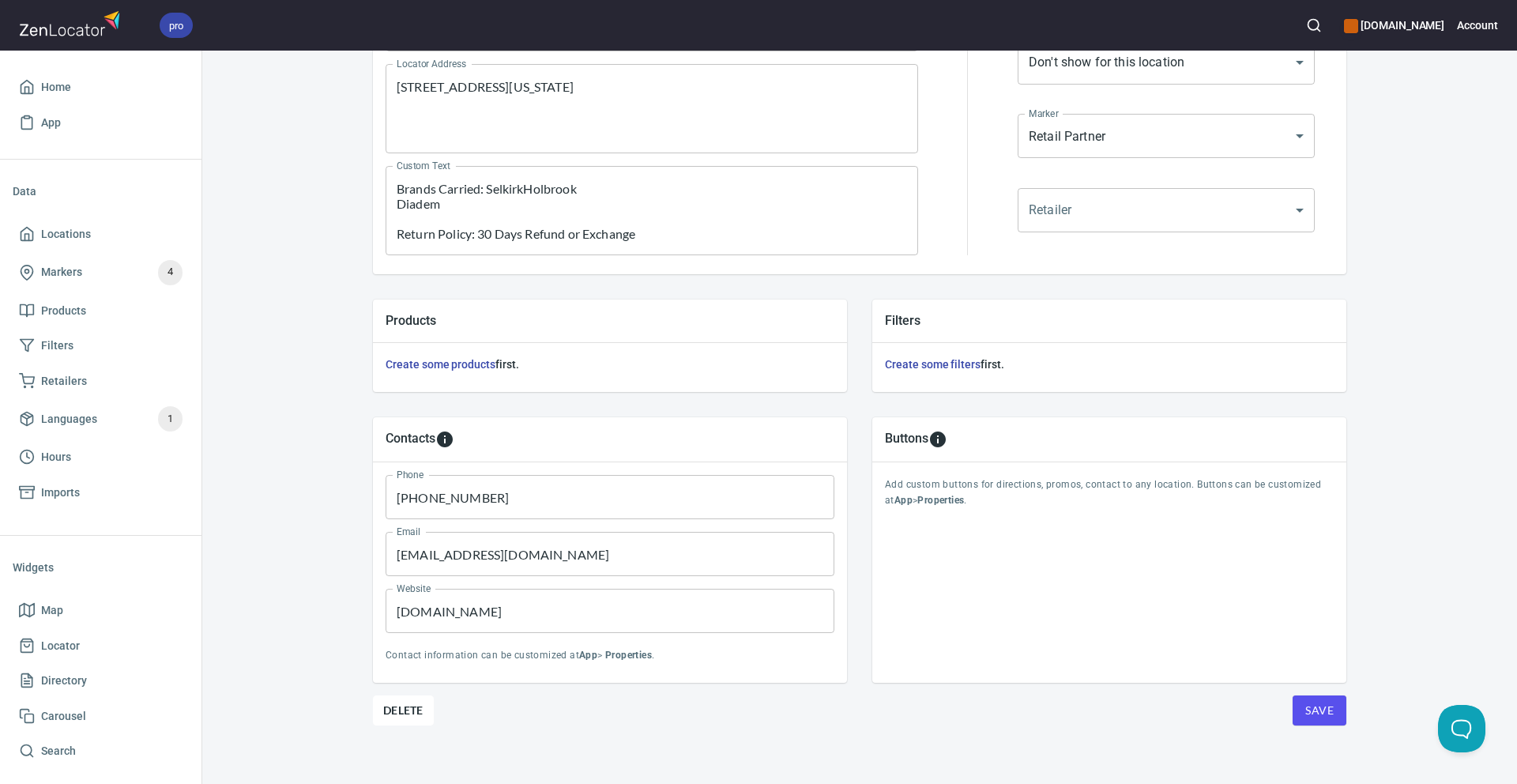
scroll to position [335, 0]
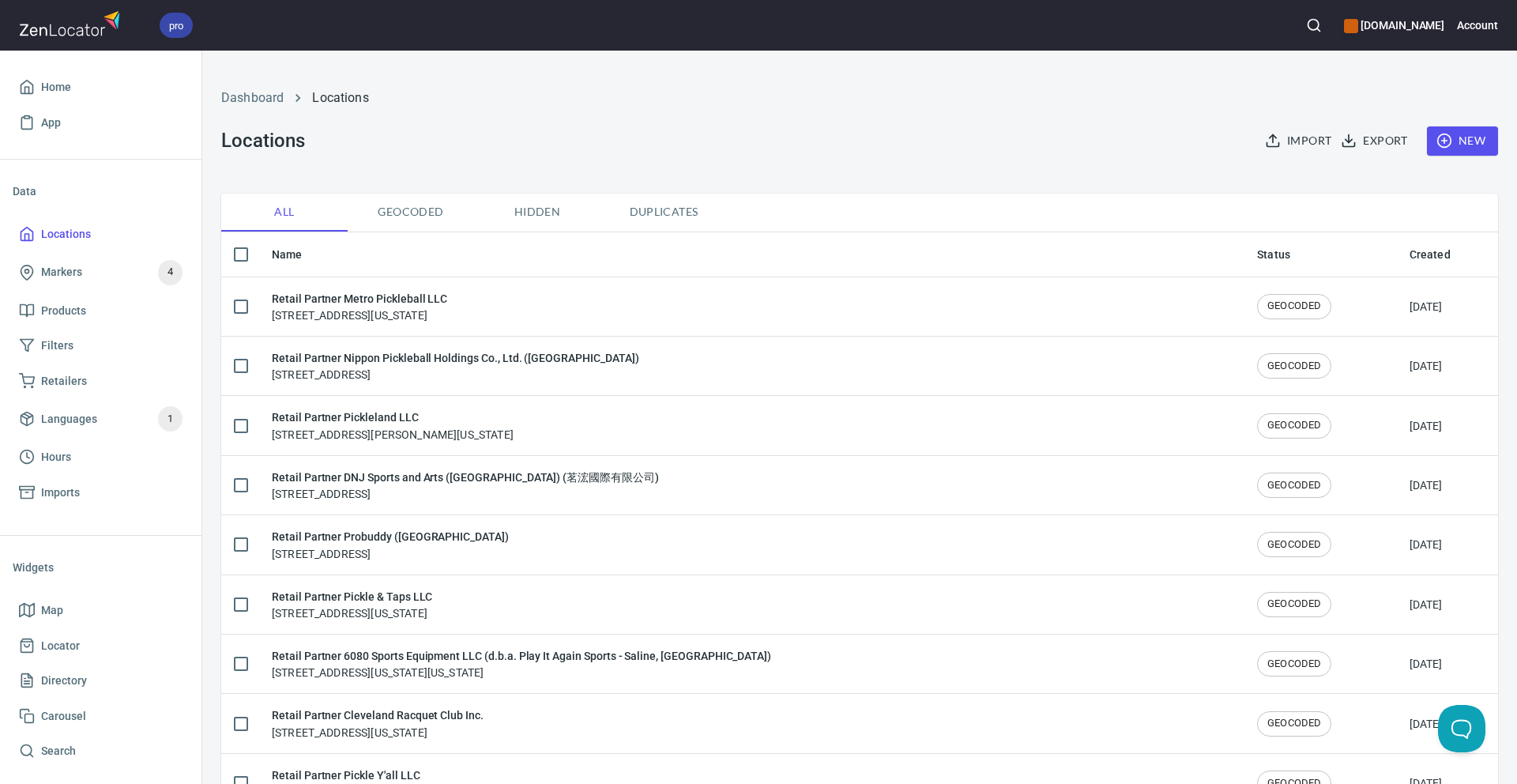
click at [401, 180] on div "Dashboard Locations Locations Import Export New" at bounding box center [860, 122] width 1296 height 124
